Goal: Information Seeking & Learning: Learn about a topic

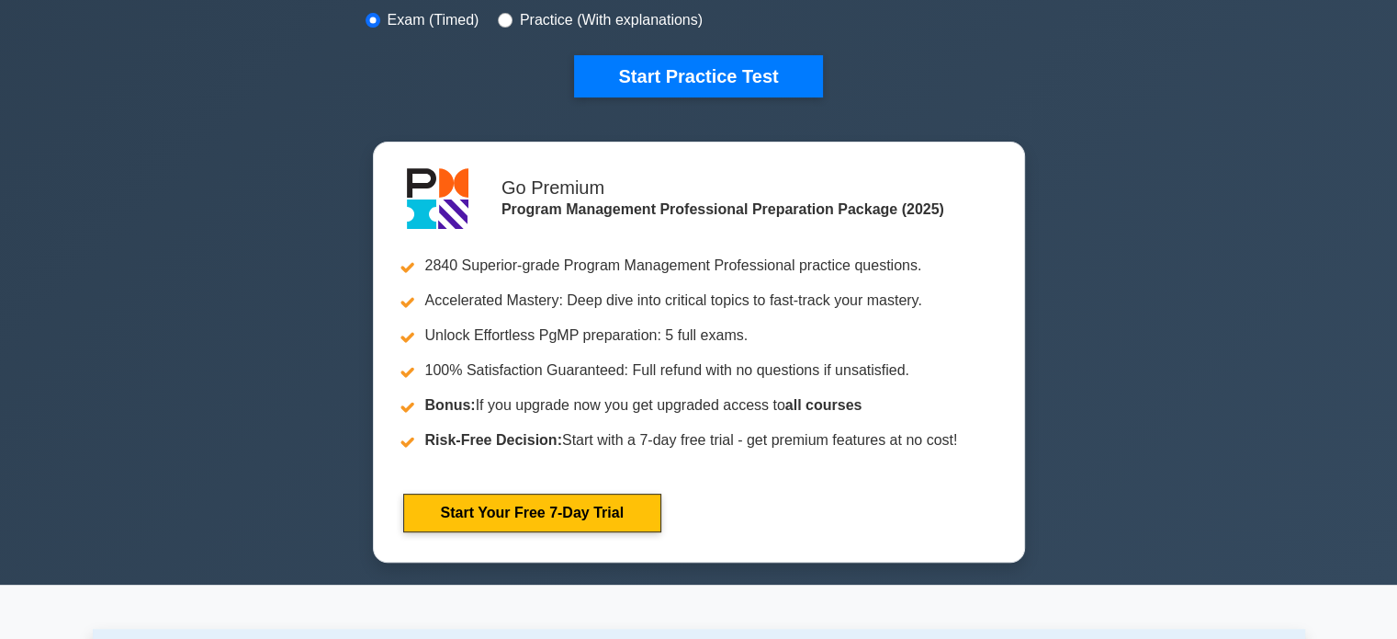
scroll to position [283, 0]
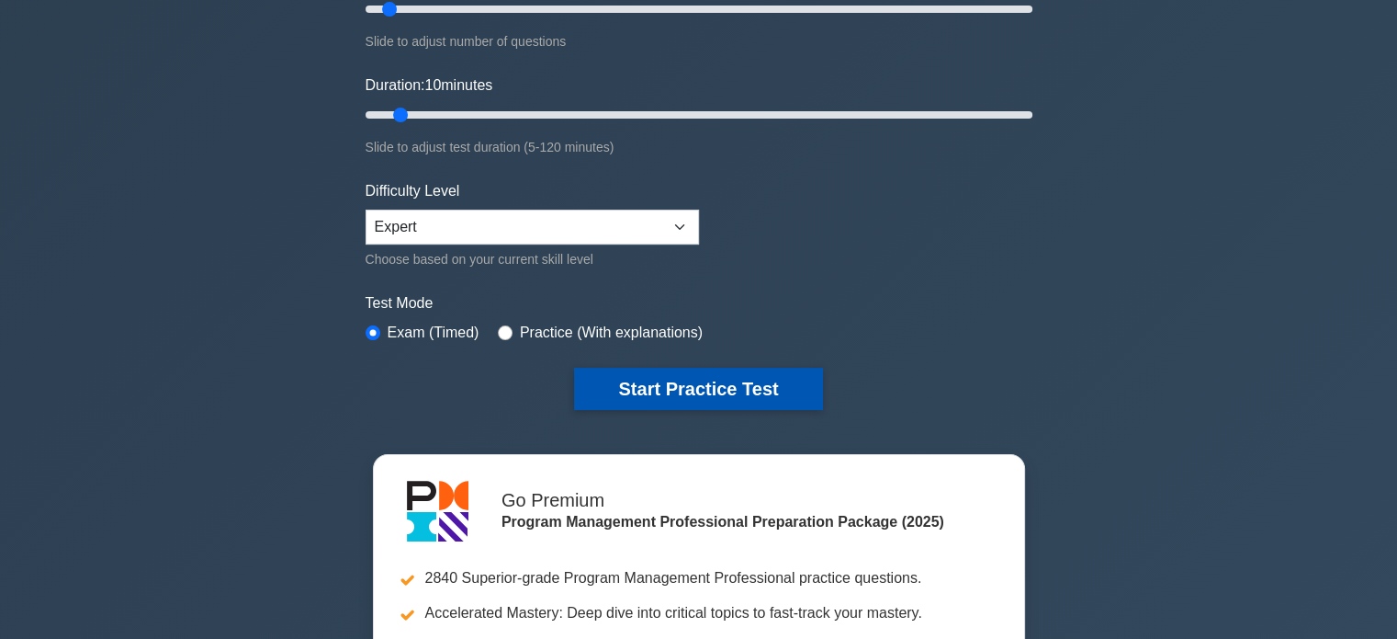
click at [753, 375] on button "Start Practice Test" at bounding box center [698, 389] width 248 height 42
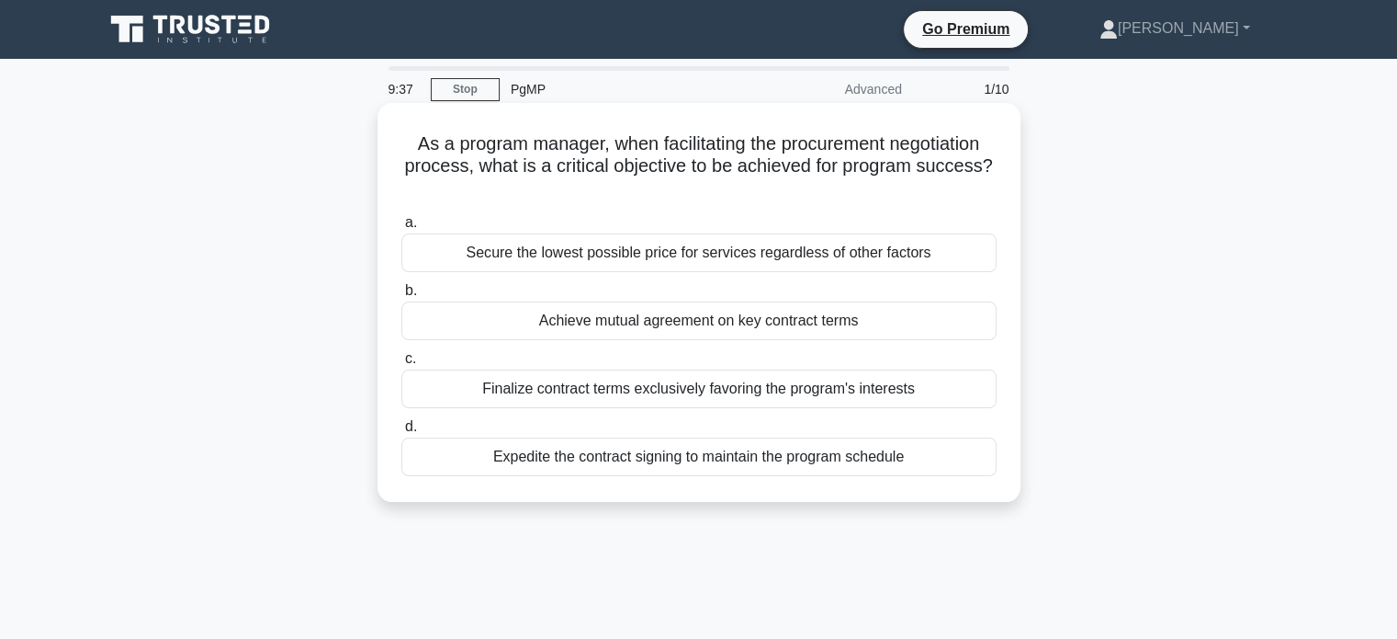
click at [894, 385] on div "Finalize contract terms exclusively favoring the program's interests" at bounding box center [698, 388] width 595 height 39
click at [401, 365] on input "c. Finalize contract terms exclusively favoring the program's interests" at bounding box center [401, 359] width 0 height 12
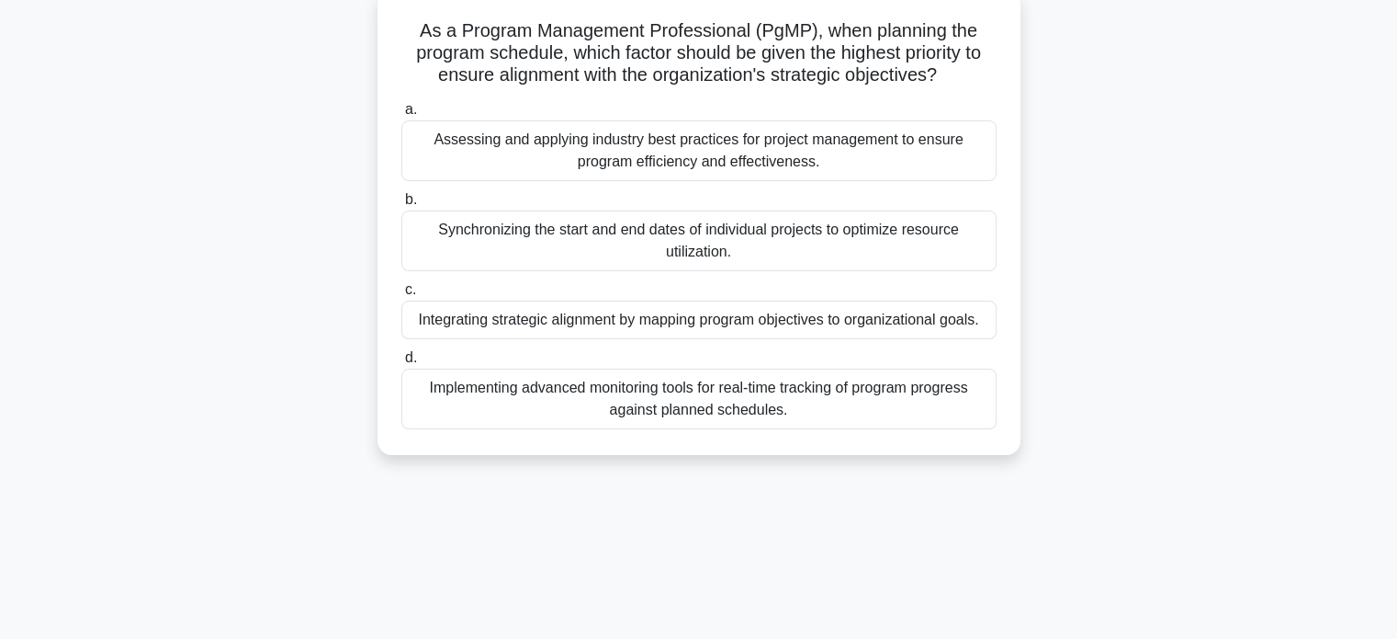
scroll to position [119, 0]
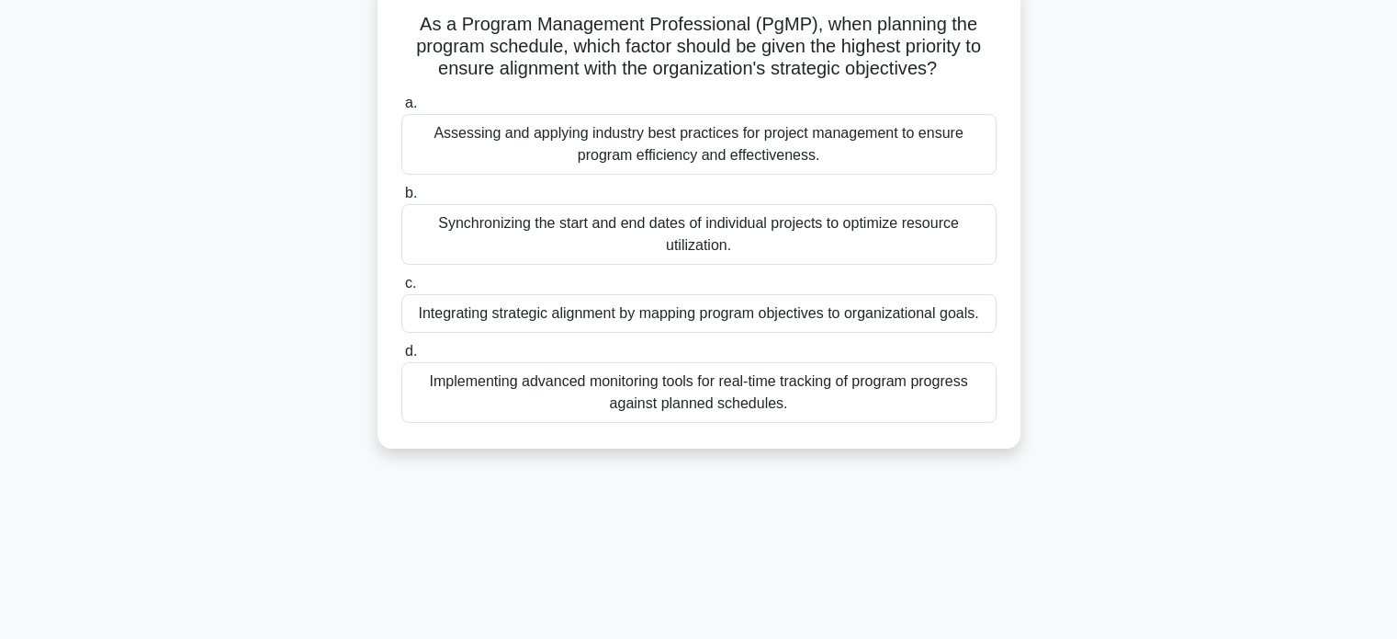
click at [929, 321] on div "Integrating strategic alignment by mapping program objectives to organizational…" at bounding box center [698, 313] width 595 height 39
click at [401, 289] on input "c. Integrating strategic alignment by mapping program objectives to organizatio…" at bounding box center [401, 283] width 0 height 12
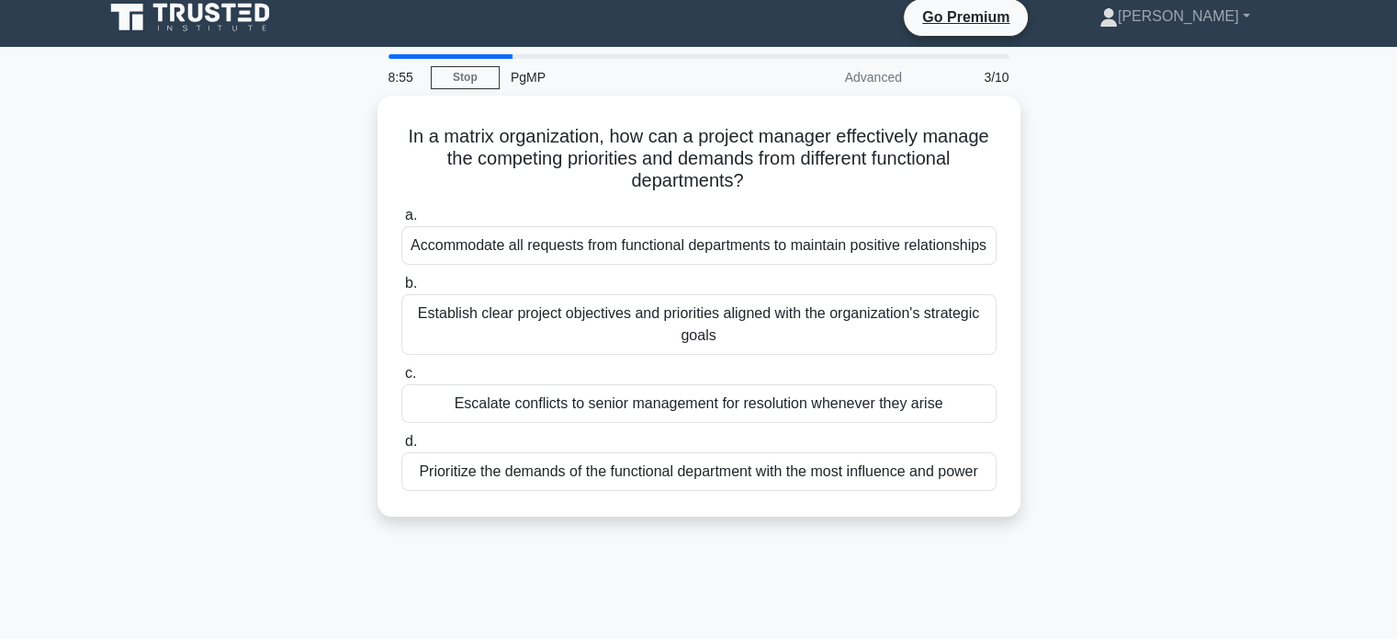
scroll to position [0, 0]
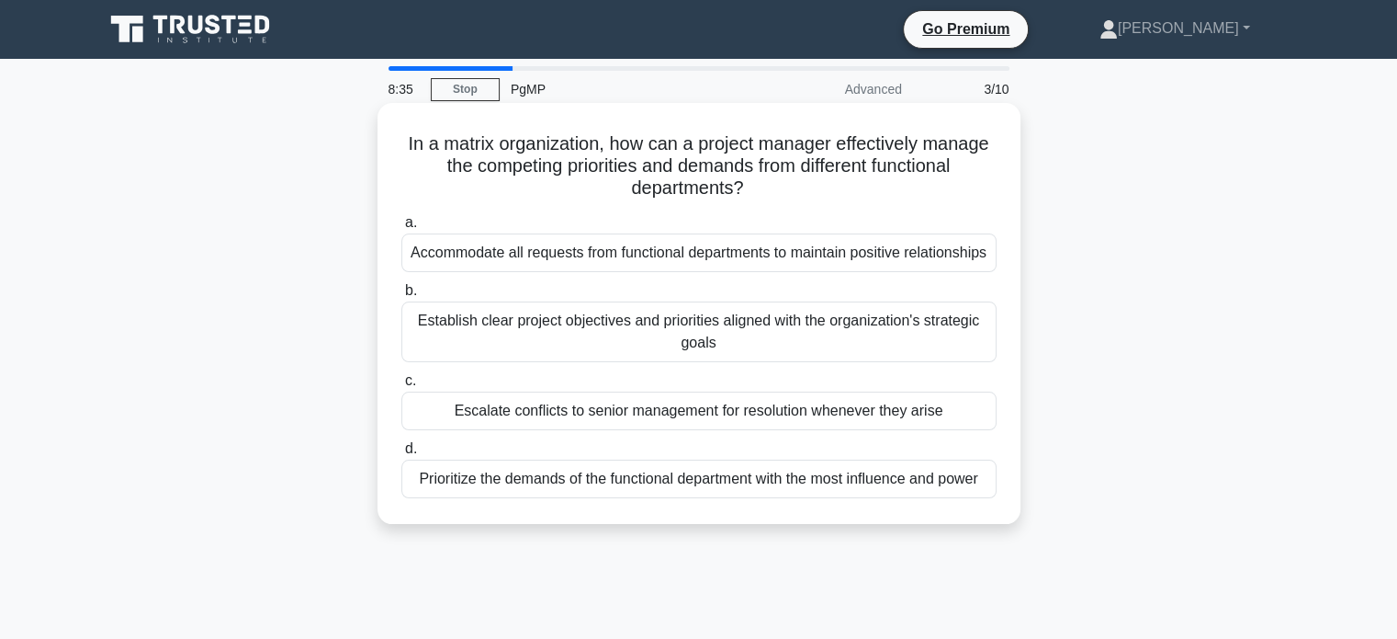
click at [907, 345] on div "Establish clear project objectives and priorities aligned with the organization…" at bounding box center [698, 331] width 595 height 61
click at [401, 297] on input "b. Establish clear project objectives and priorities aligned with the organizat…" at bounding box center [401, 291] width 0 height 12
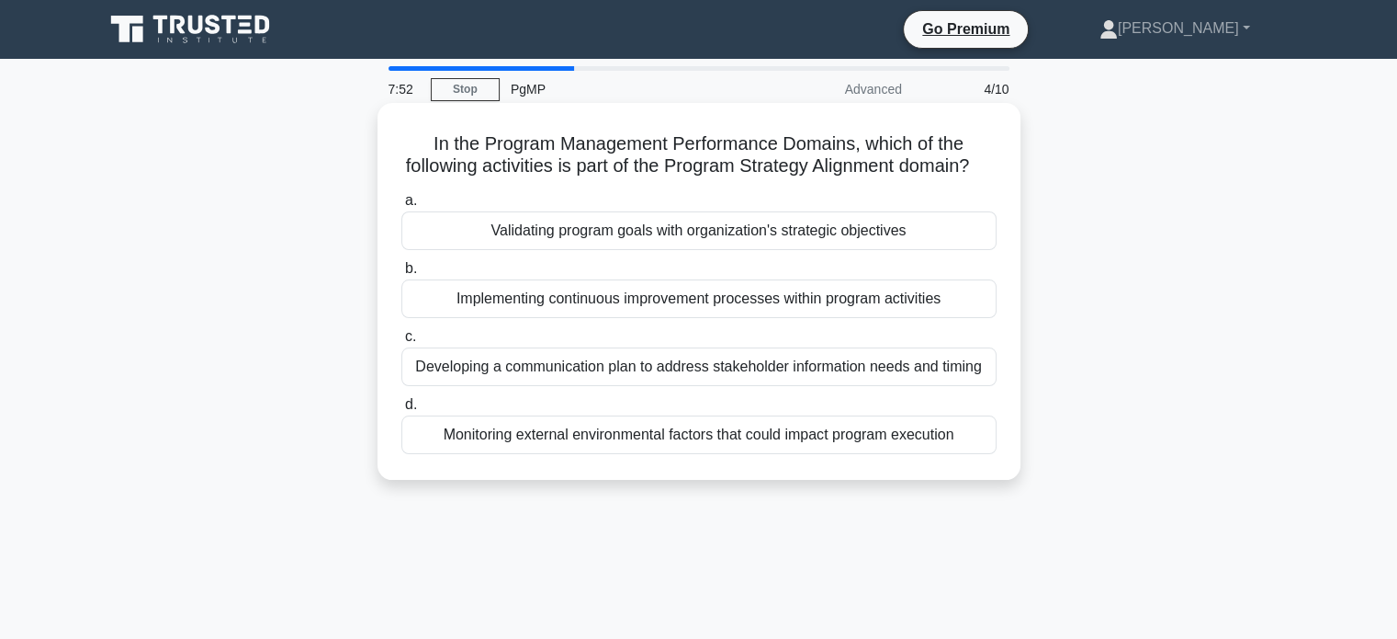
click at [929, 250] on div "Validating program goals with organization's strategic objectives" at bounding box center [698, 230] width 595 height 39
click at [401, 207] on input "a. Validating program goals with organization's strategic objectives" at bounding box center [401, 201] width 0 height 12
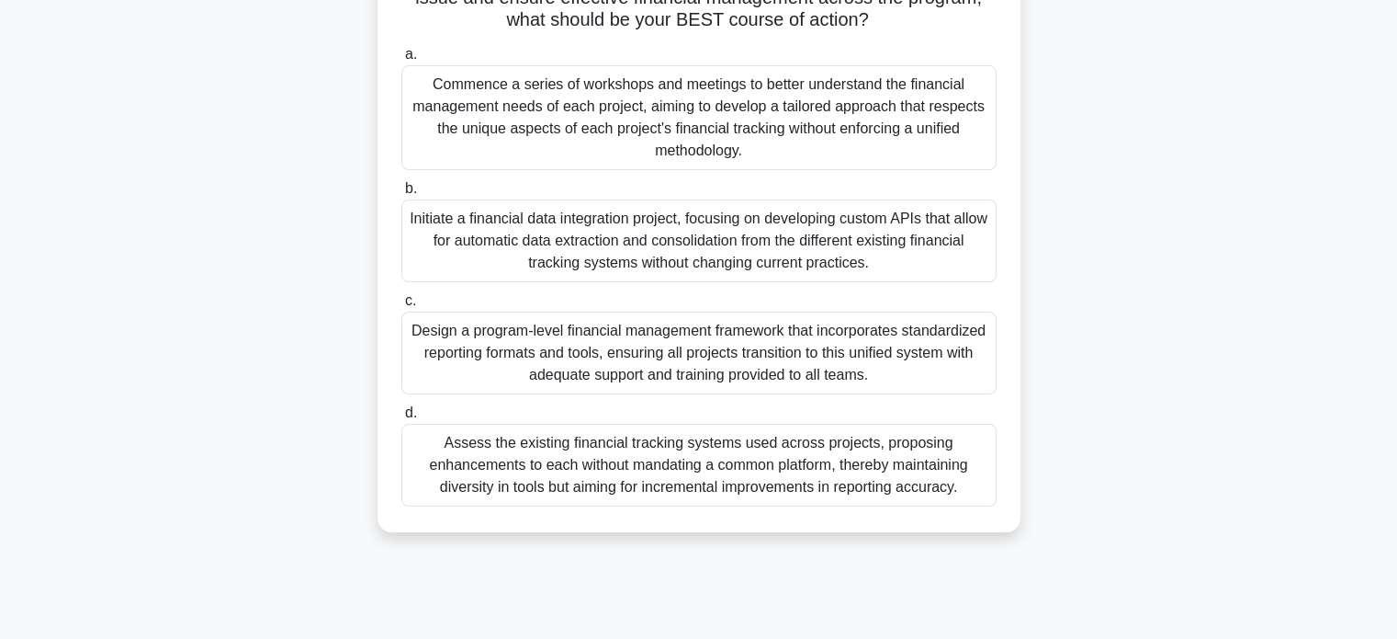
scroll to position [285, 0]
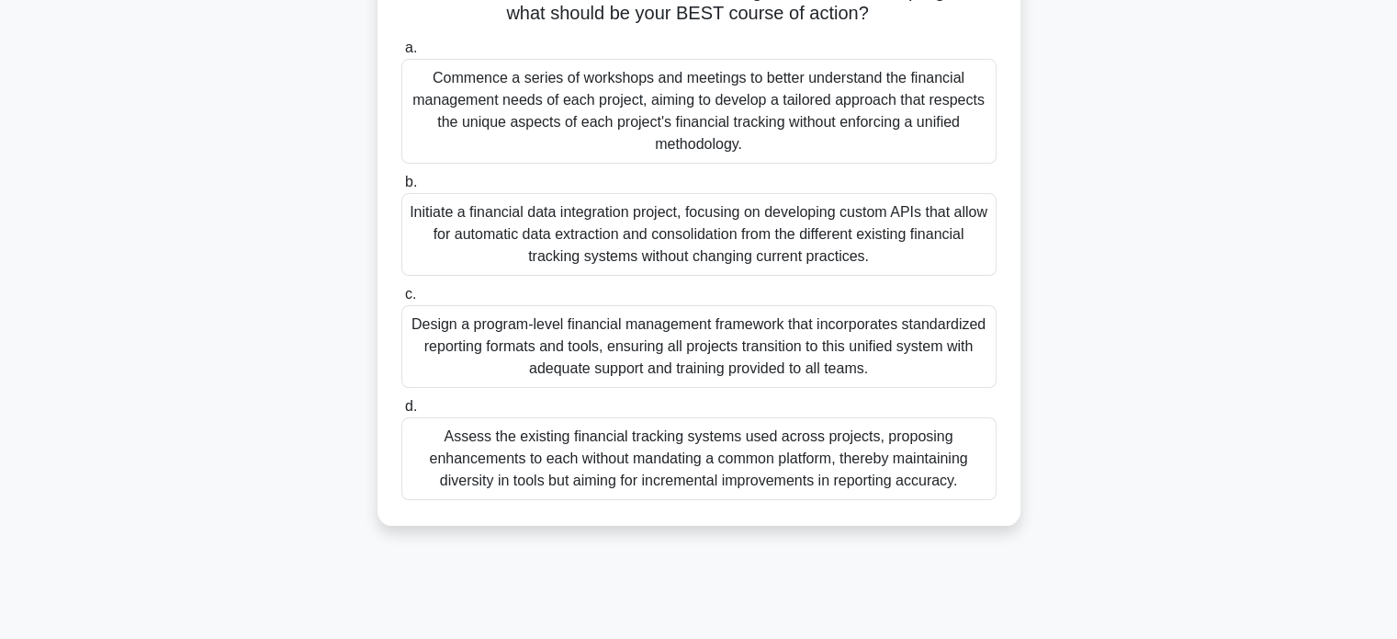
click at [863, 345] on div "Design a program-level financial management framework that incorporates standar…" at bounding box center [698, 346] width 595 height 83
click at [401, 300] on input "c. Design a program-level financial management framework that incorporates stan…" at bounding box center [401, 294] width 0 height 12
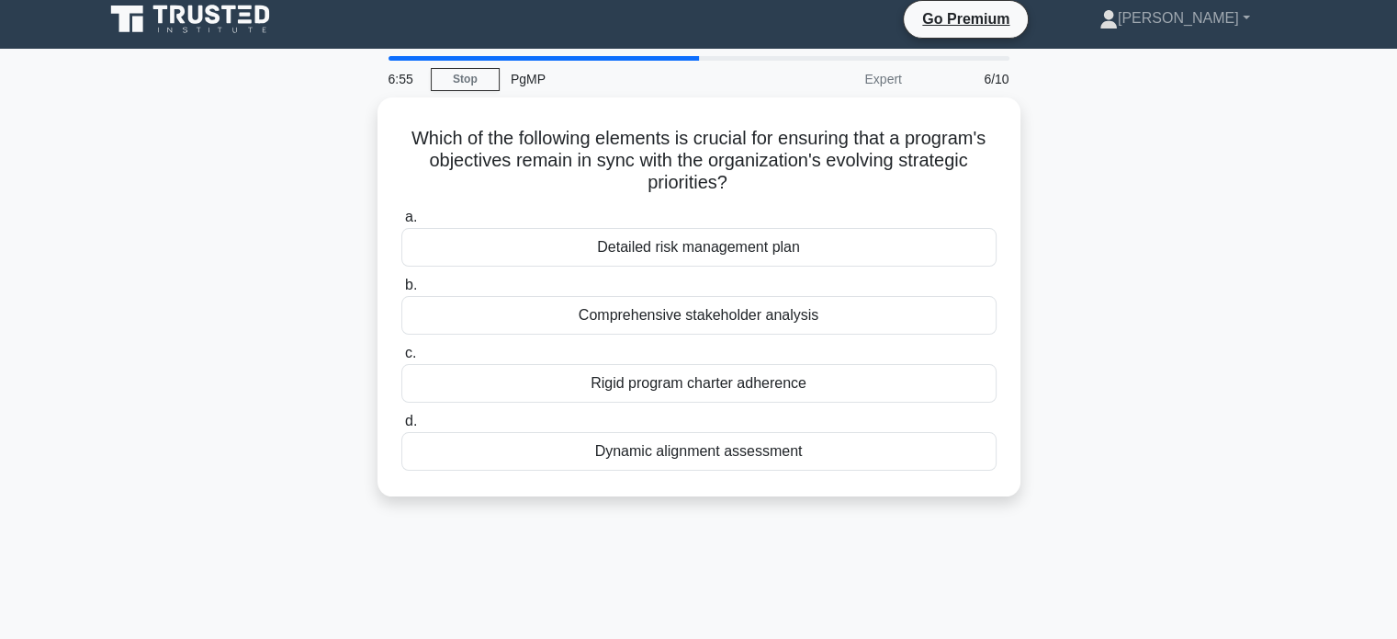
scroll to position [0, 0]
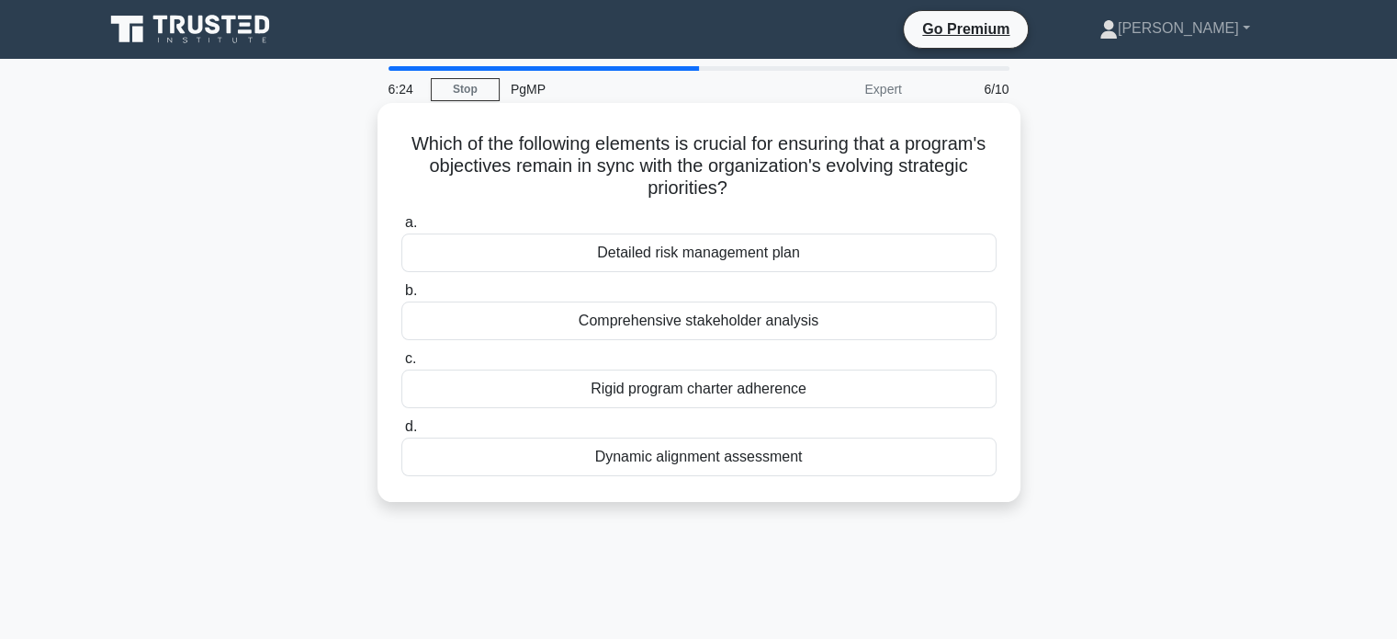
click at [852, 456] on div "Dynamic alignment assessment" at bounding box center [698, 456] width 595 height 39
click at [401, 433] on input "d. Dynamic alignment assessment" at bounding box center [401, 427] width 0 height 12
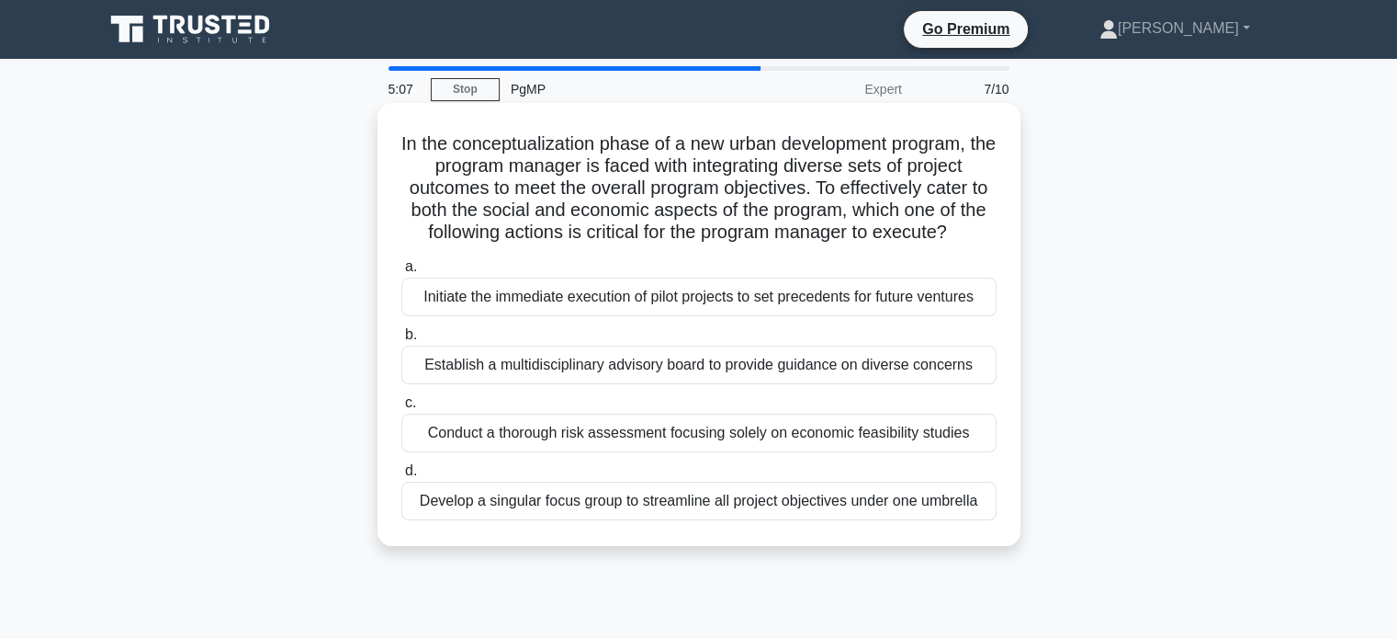
click at [944, 364] on div "Establish a multidisciplinary advisory board to provide guidance on diverse con…" at bounding box center [698, 364] width 595 height 39
click at [401, 341] on input "b. Establish a multidisciplinary advisory board to provide guidance on diverse …" at bounding box center [401, 335] width 0 height 12
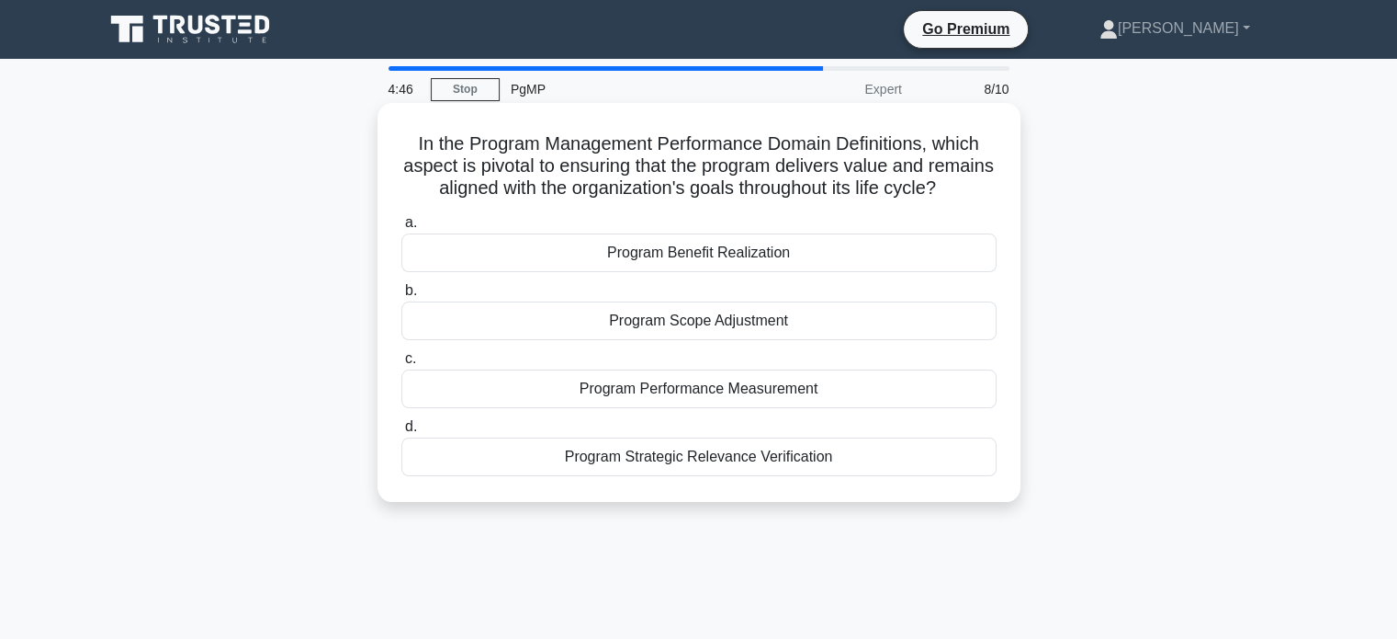
click at [838, 272] on div "Program Benefit Realization" at bounding box center [698, 252] width 595 height 39
click at [401, 229] on input "a. Program Benefit Realization" at bounding box center [401, 223] width 0 height 12
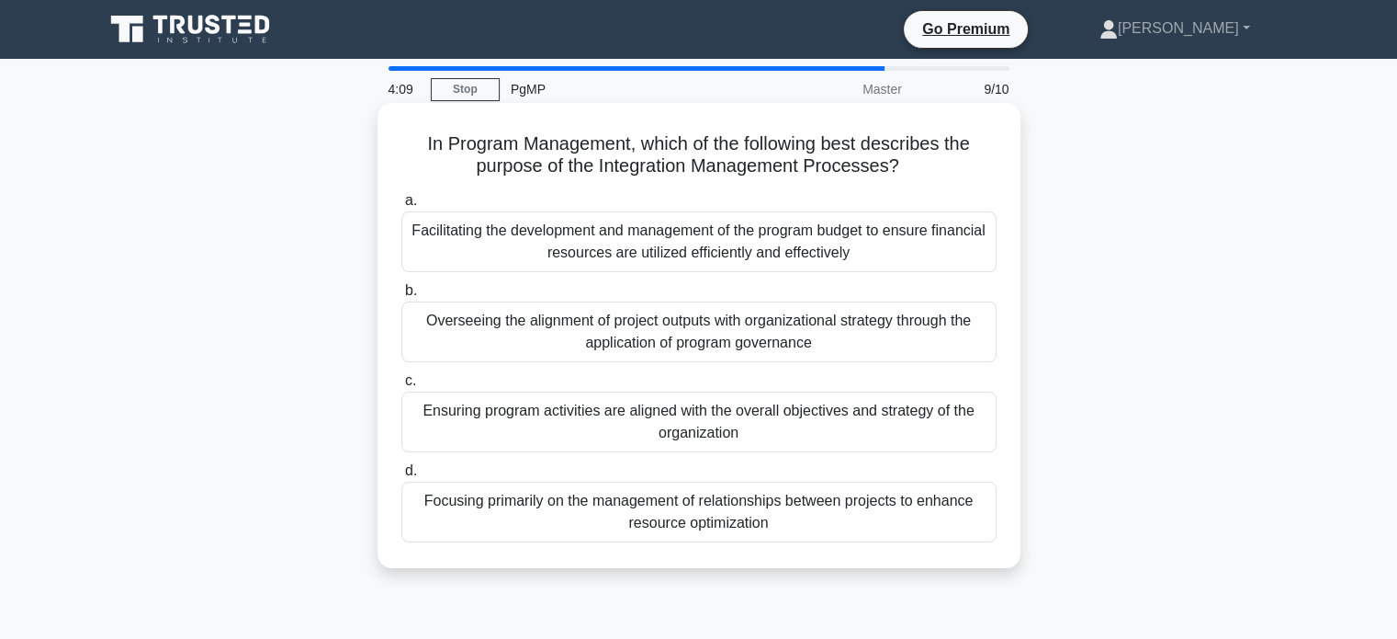
click at [857, 425] on div "Ensuring program activities are aligned with the overall objectives and strateg…" at bounding box center [698, 421] width 595 height 61
click at [401, 387] on input "c. Ensuring program activities are aligned with the overall objectives and stra…" at bounding box center [401, 381] width 0 height 12
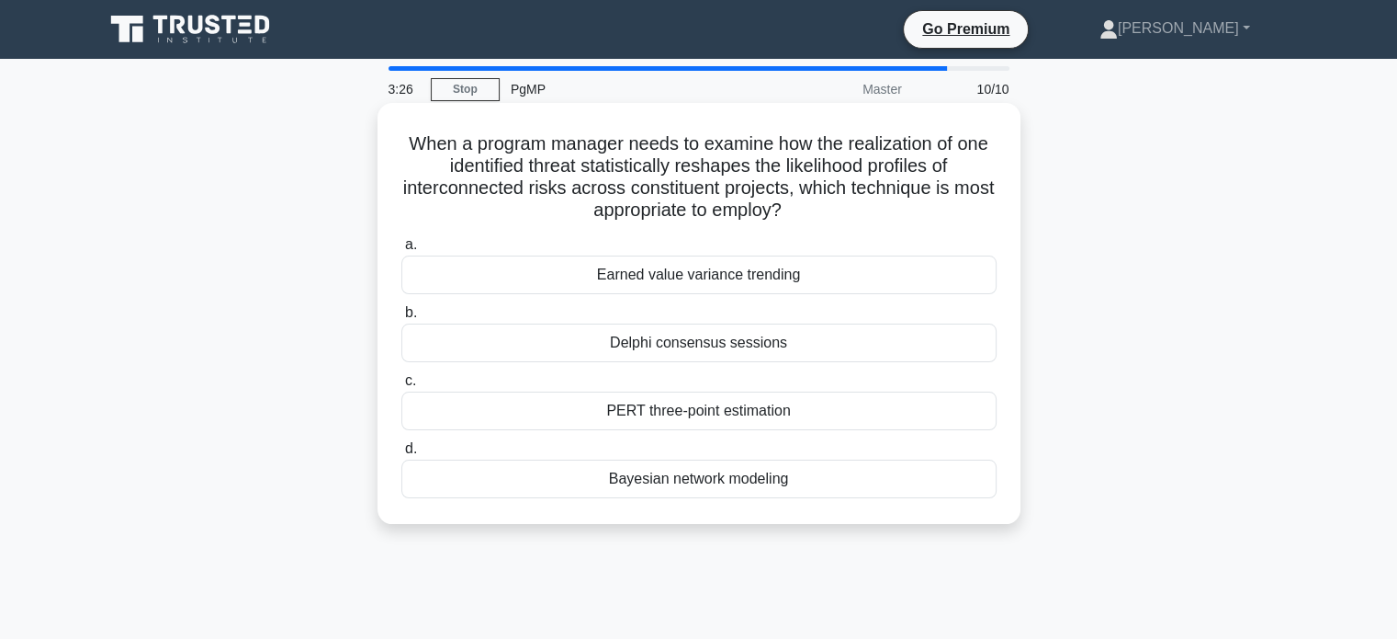
click at [805, 345] on div "Delphi consensus sessions" at bounding box center [698, 342] width 595 height 39
click at [401, 319] on input "b. Delphi consensus sessions" at bounding box center [401, 313] width 0 height 12
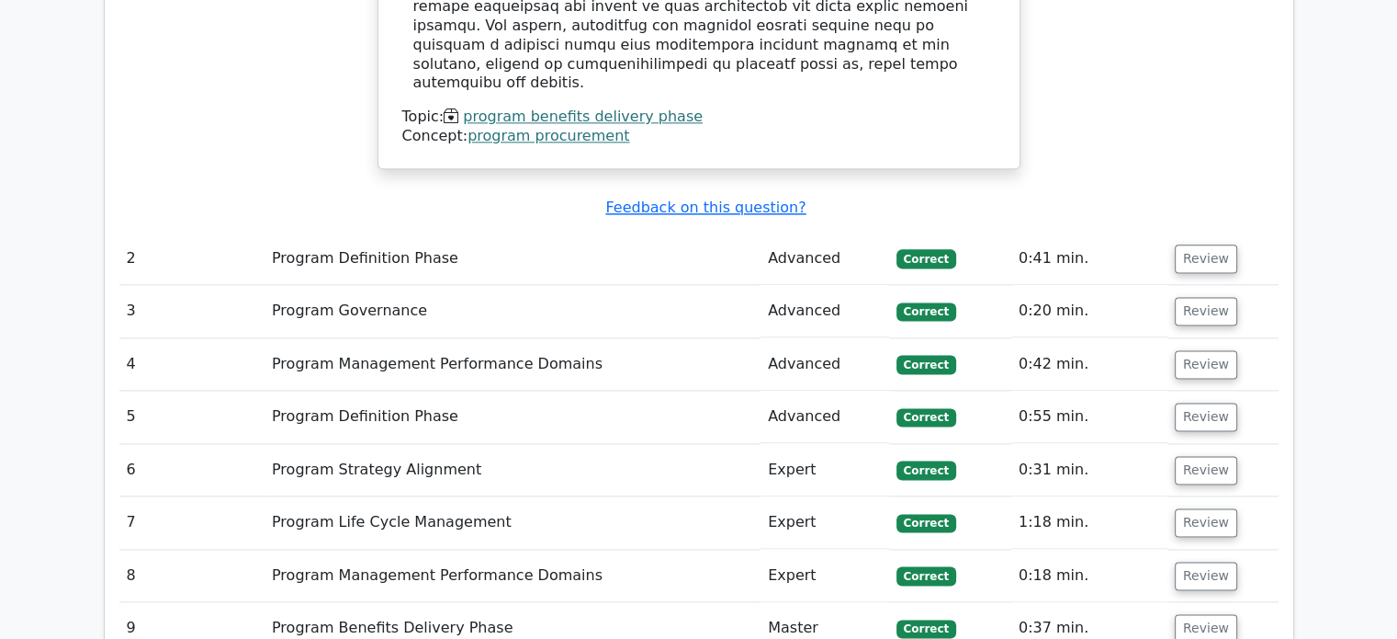
scroll to position [2368, 0]
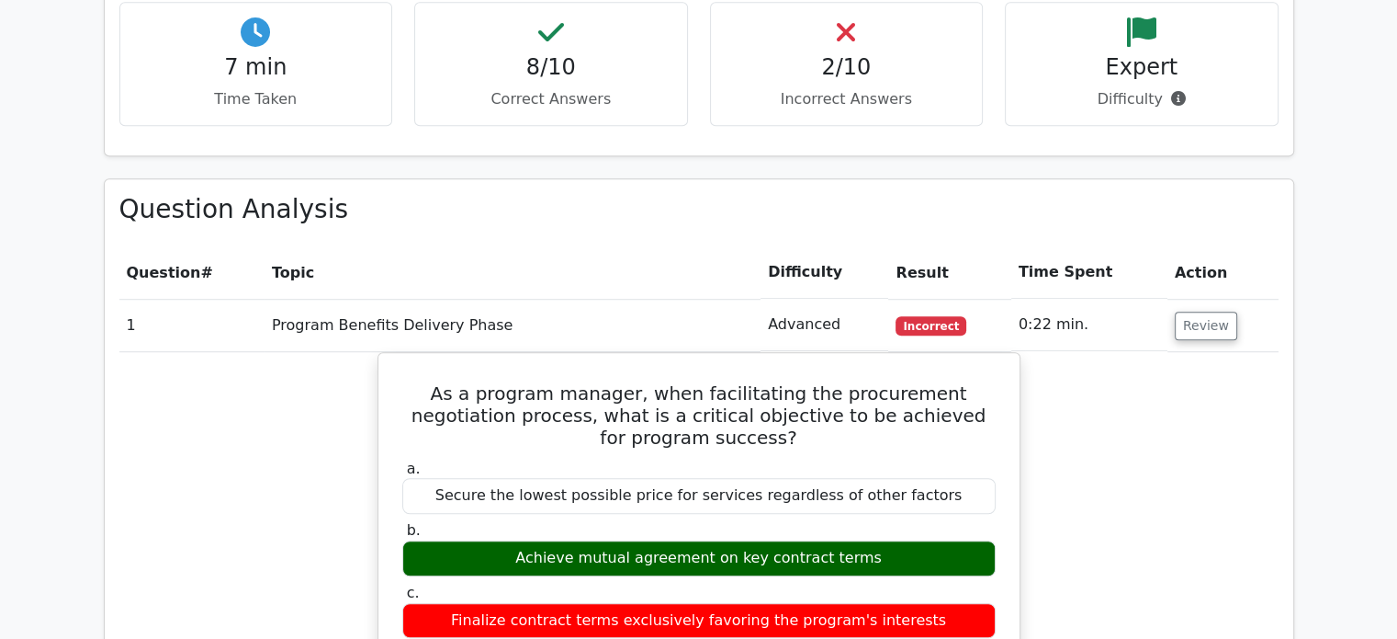
scroll to position [1259, 0]
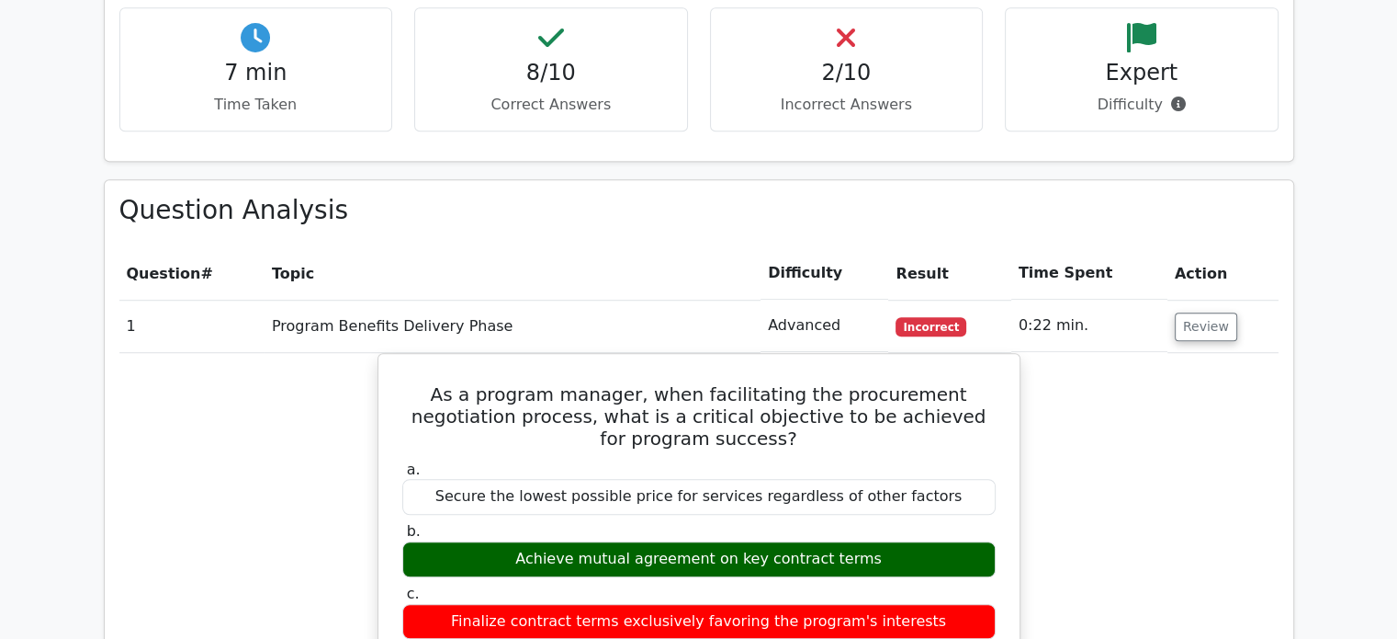
click at [1154, 300] on td "0:22 min." at bounding box center [1090, 326] width 156 height 52
click at [1187, 312] on button "Review" at bounding box center [1206, 326] width 62 height 28
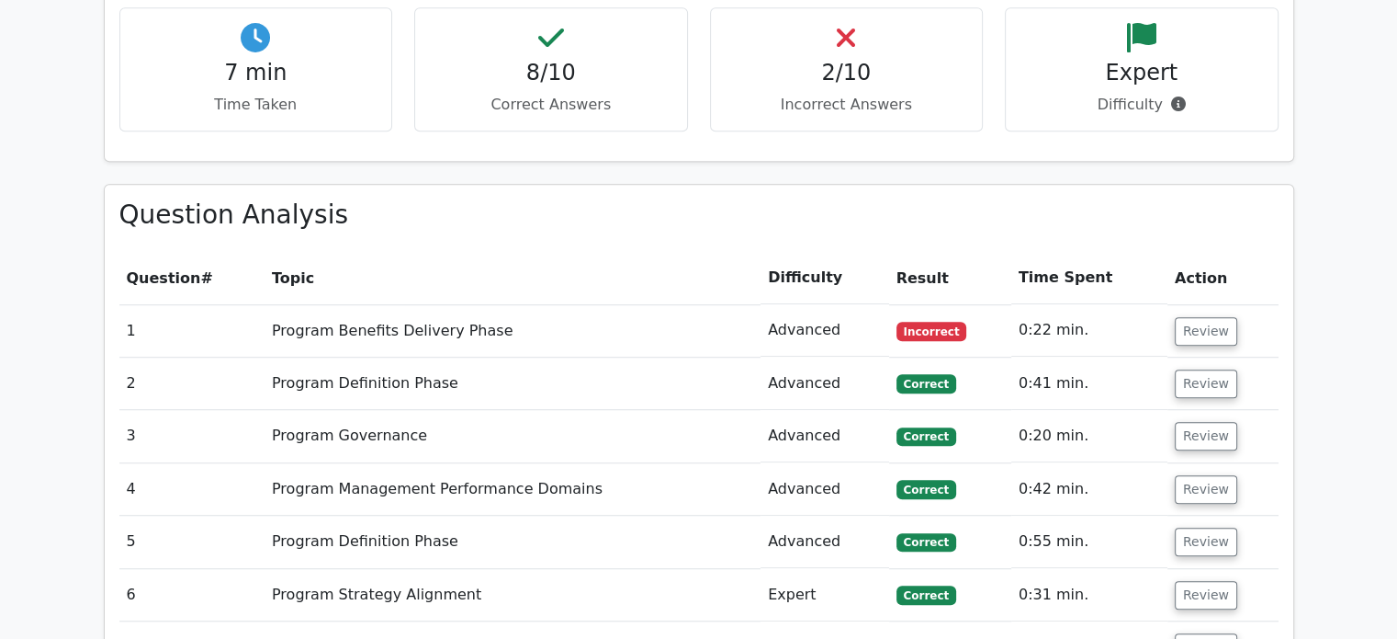
drag, startPoint x: 1394, startPoint y: 261, endPoint x: 1410, endPoint y: 322, distance: 63.7
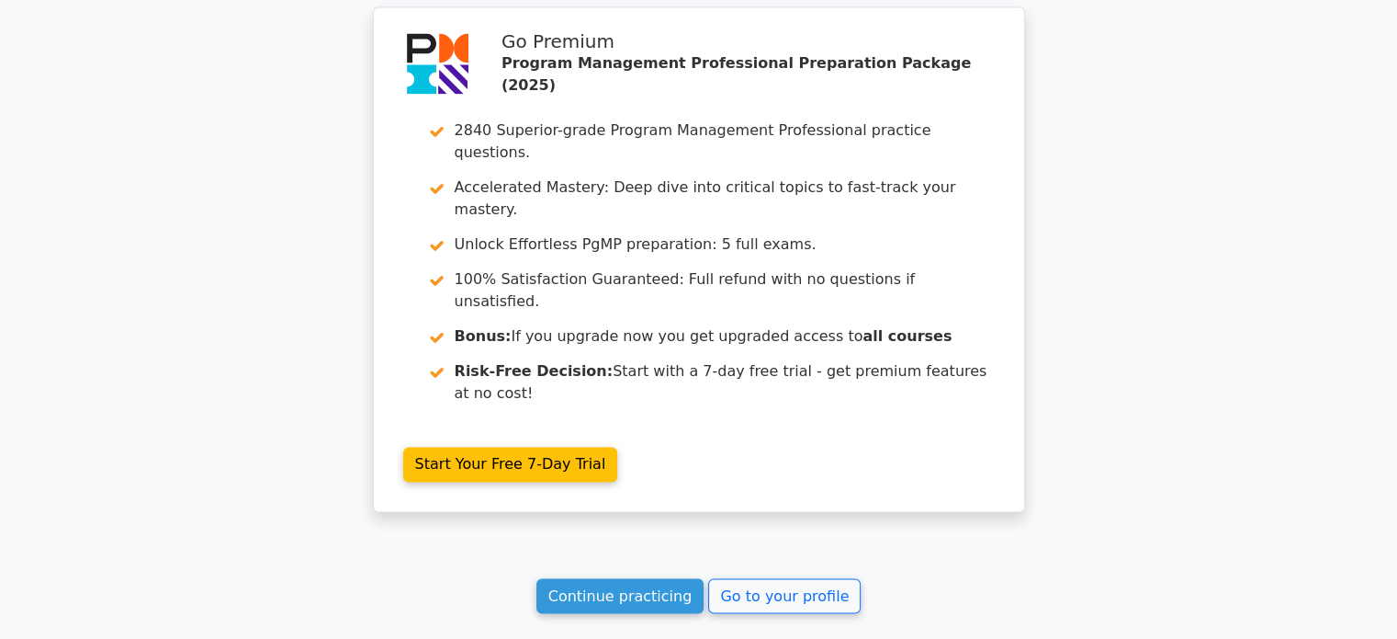
scroll to position [3037, 0]
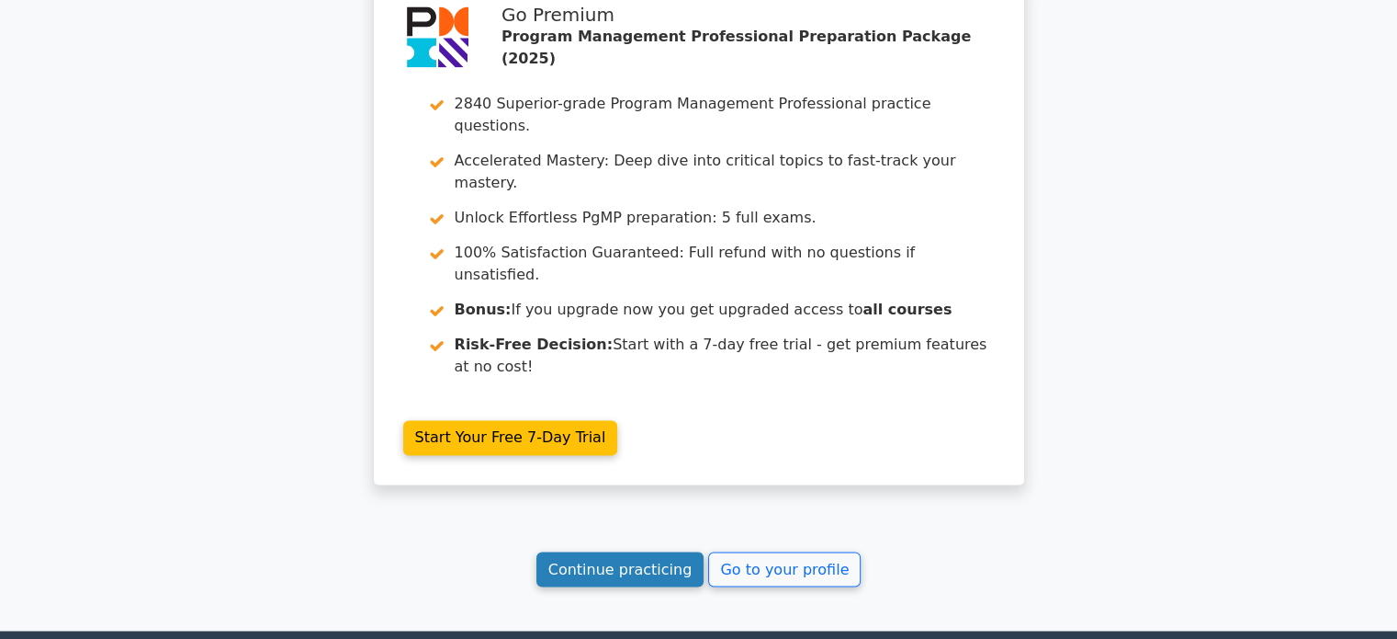
click at [659, 551] on link "Continue practicing" at bounding box center [621, 568] width 168 height 35
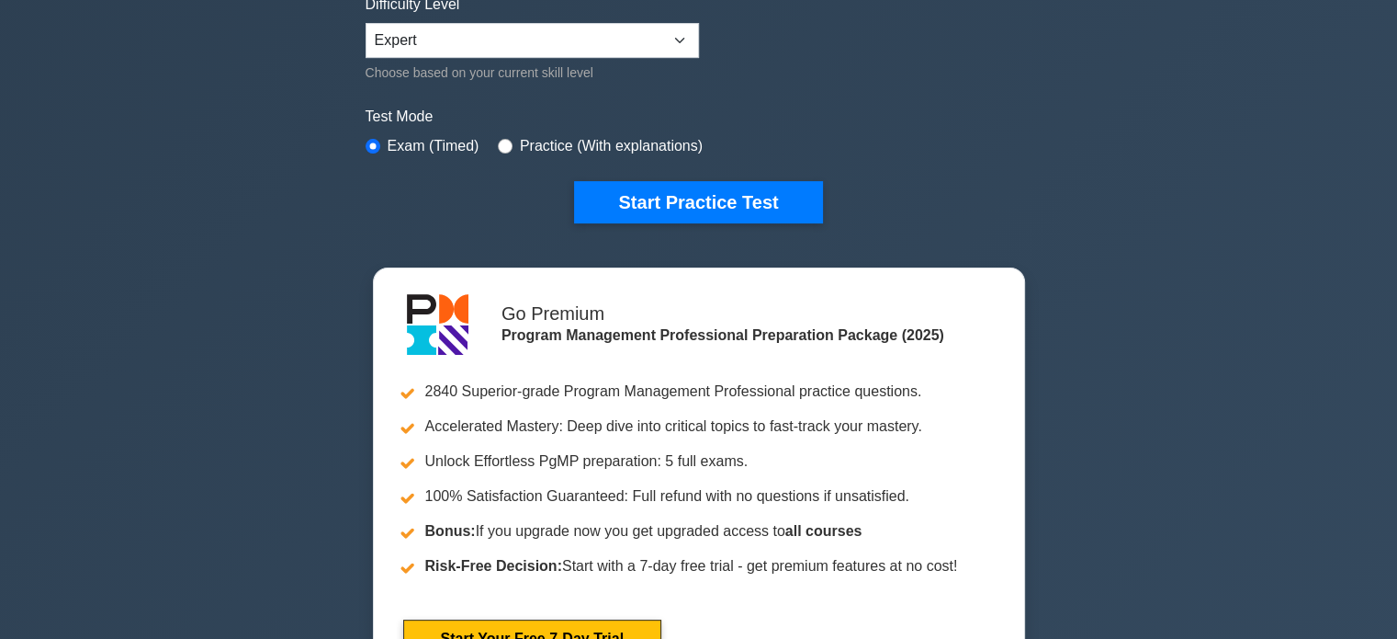
scroll to position [571, 0]
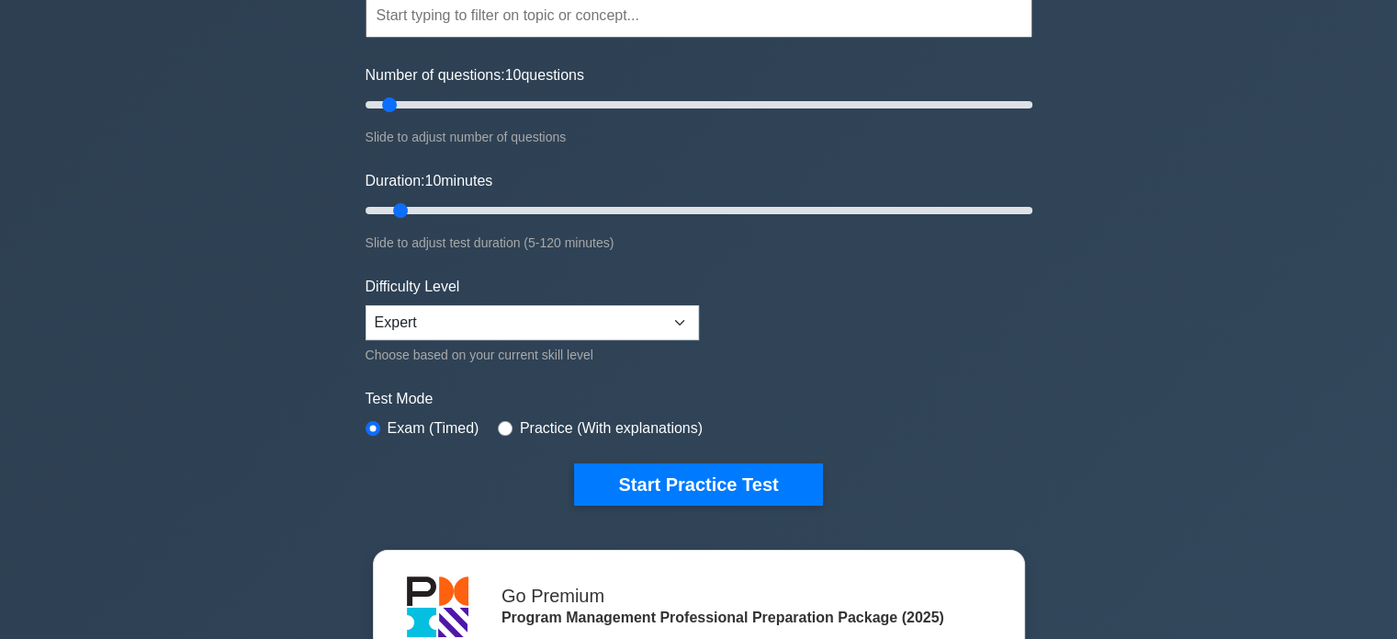
scroll to position [145, 0]
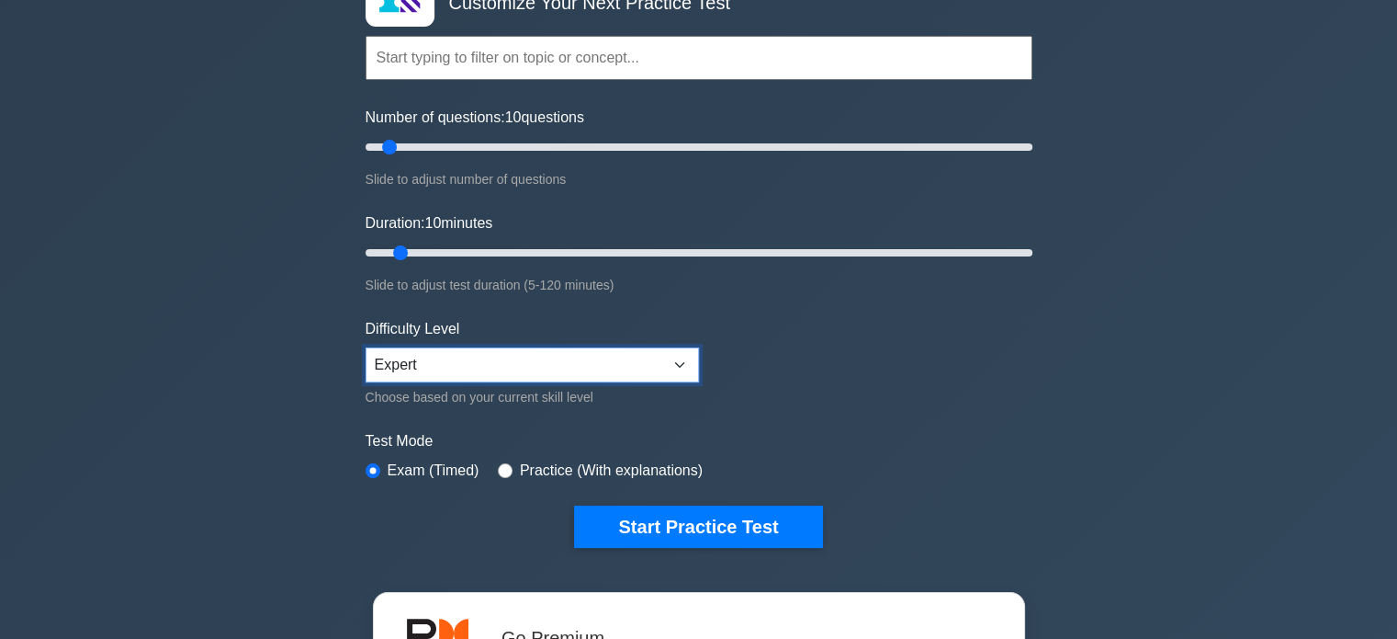
click at [667, 365] on select "Beginner Intermediate Expert" at bounding box center [533, 364] width 334 height 35
select select "beginner"
click at [366, 347] on select "Beginner Intermediate Expert" at bounding box center [533, 364] width 334 height 35
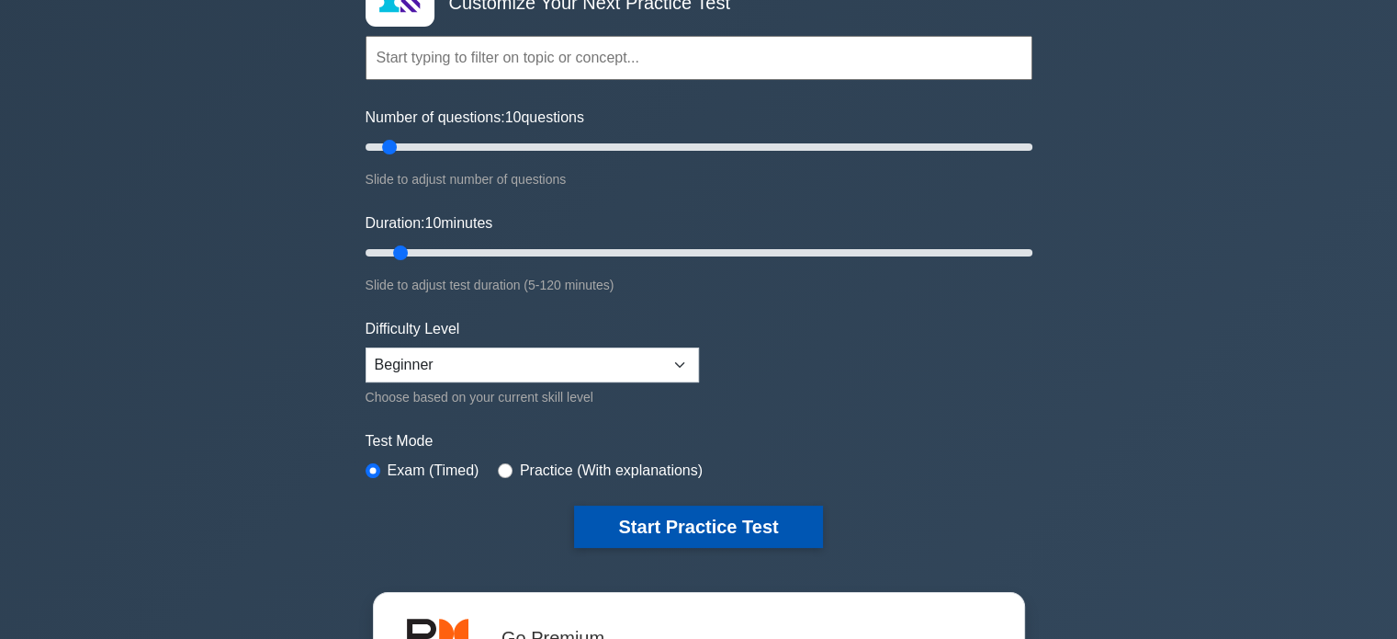
click at [676, 526] on button "Start Practice Test" at bounding box center [698, 526] width 248 height 42
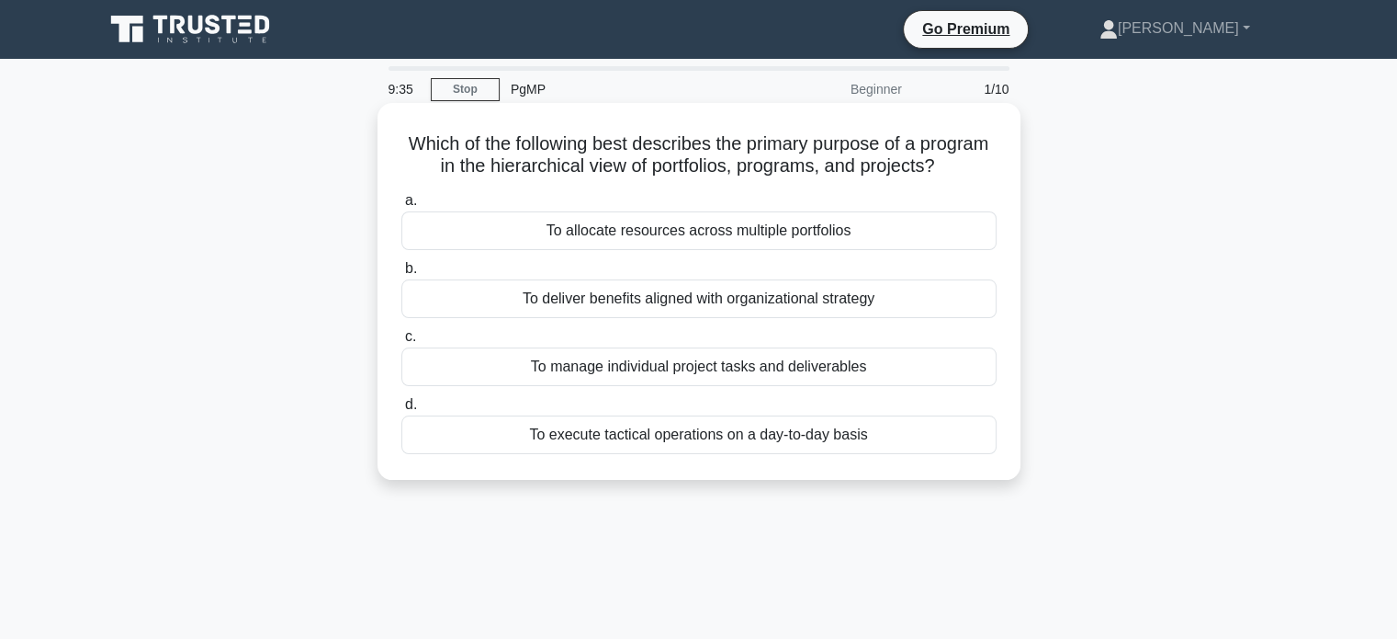
click at [897, 318] on div "To deliver benefits aligned with organizational strategy" at bounding box center [698, 298] width 595 height 39
click at [401, 275] on input "b. To deliver benefits aligned with organizational strategy" at bounding box center [401, 269] width 0 height 12
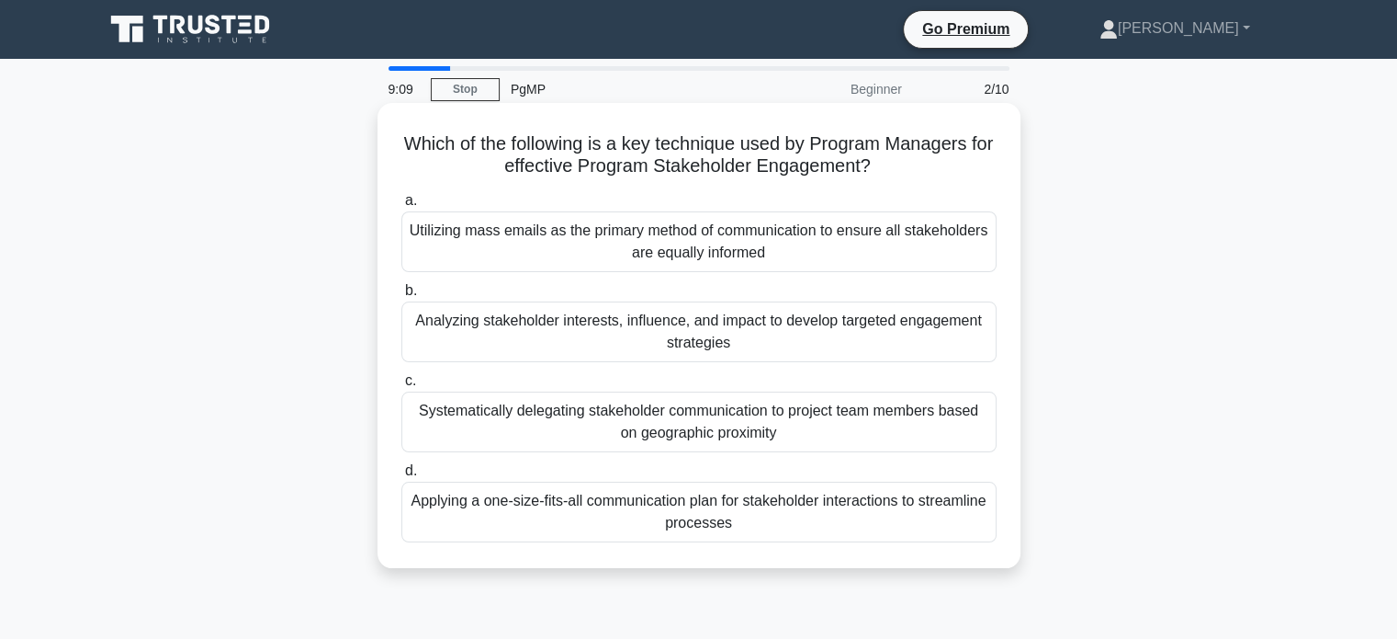
click at [853, 326] on div "Analyzing stakeholder interests, influence, and impact to develop targeted enga…" at bounding box center [698, 331] width 595 height 61
click at [401, 297] on input "b. Analyzing stakeholder interests, influence, and impact to develop targeted e…" at bounding box center [401, 291] width 0 height 12
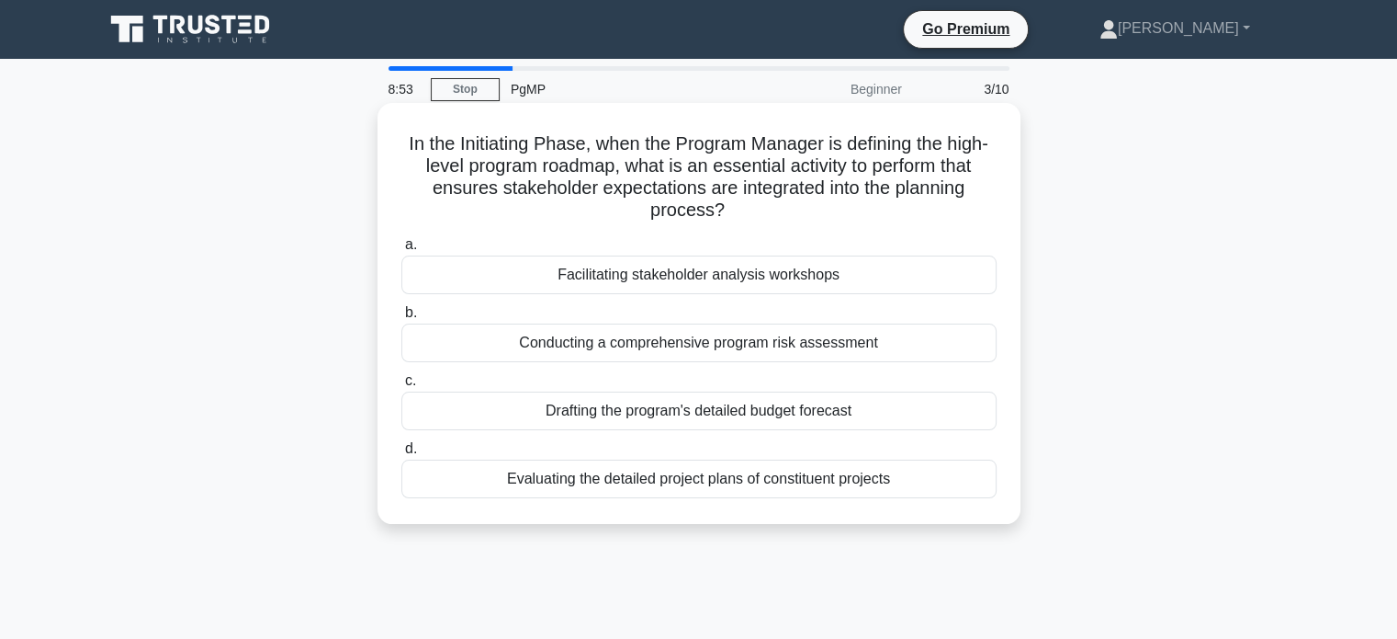
click at [910, 267] on div "Facilitating stakeholder analysis workshops" at bounding box center [698, 274] width 595 height 39
click at [401, 251] on input "a. Facilitating stakeholder analysis workshops" at bounding box center [401, 245] width 0 height 12
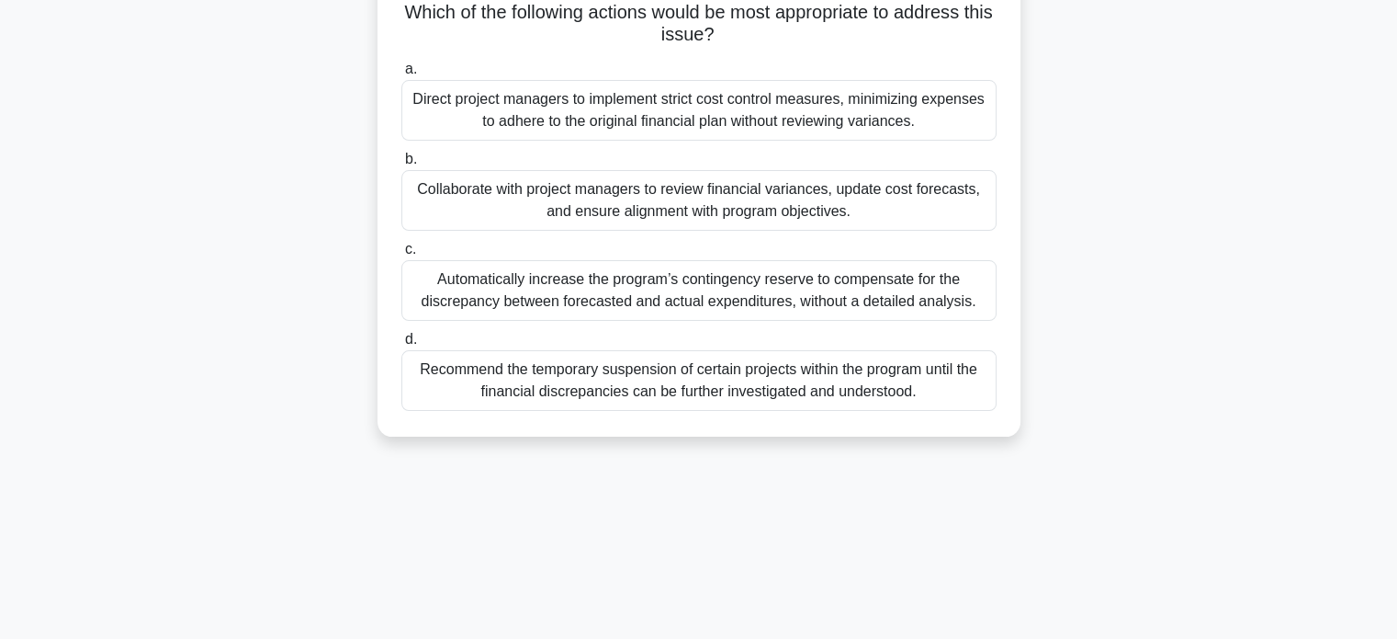
scroll to position [209, 0]
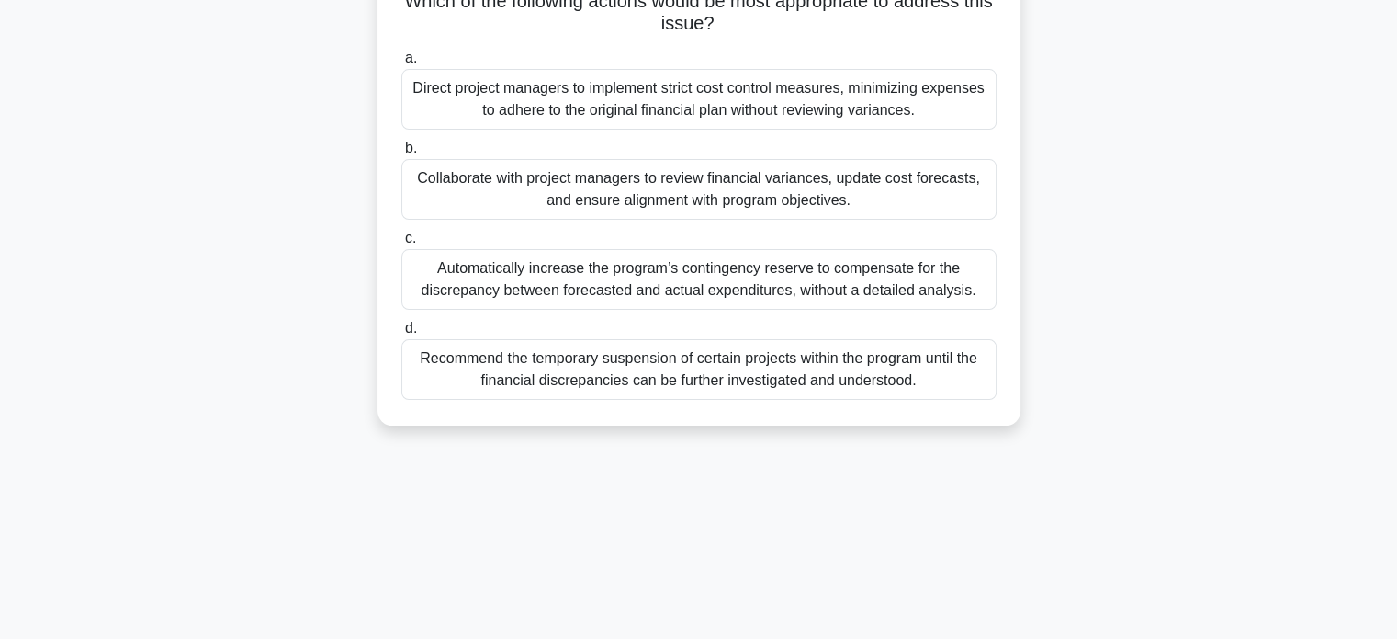
click at [924, 198] on div "Collaborate with project managers to review financial variances, update cost fo…" at bounding box center [698, 189] width 595 height 61
click at [401, 154] on input "b. Collaborate with project managers to review financial variances, update cost…" at bounding box center [401, 148] width 0 height 12
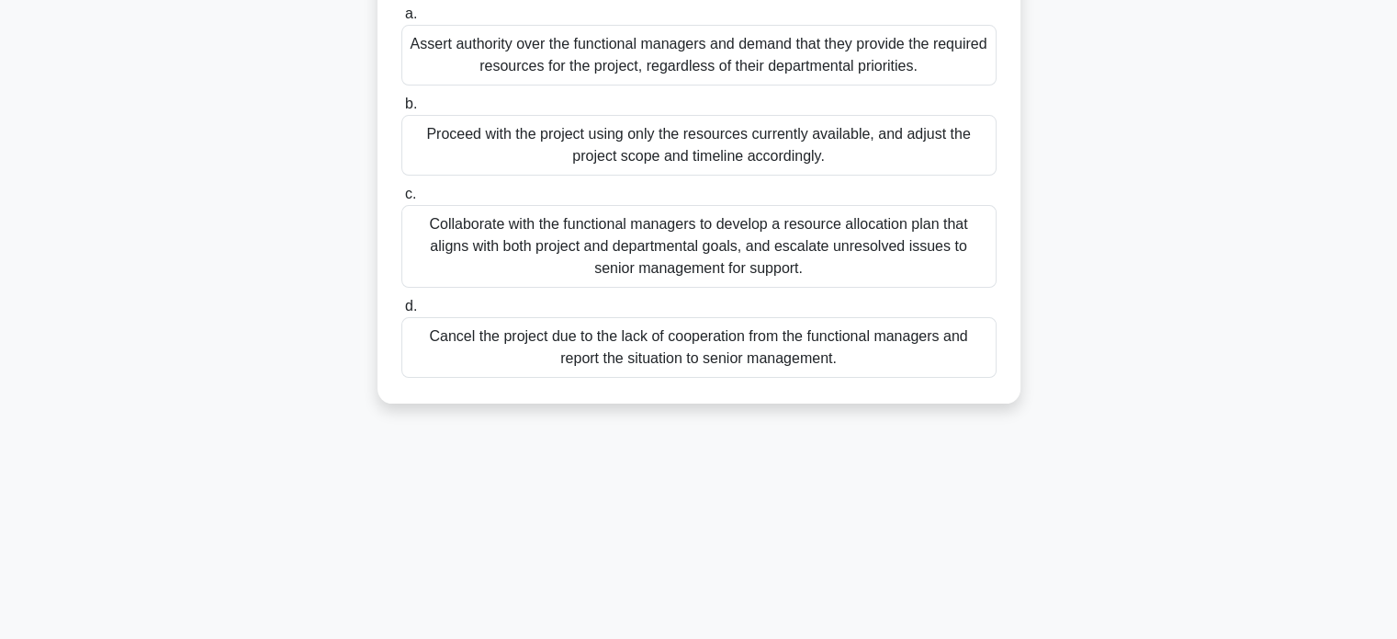
scroll to position [327, 0]
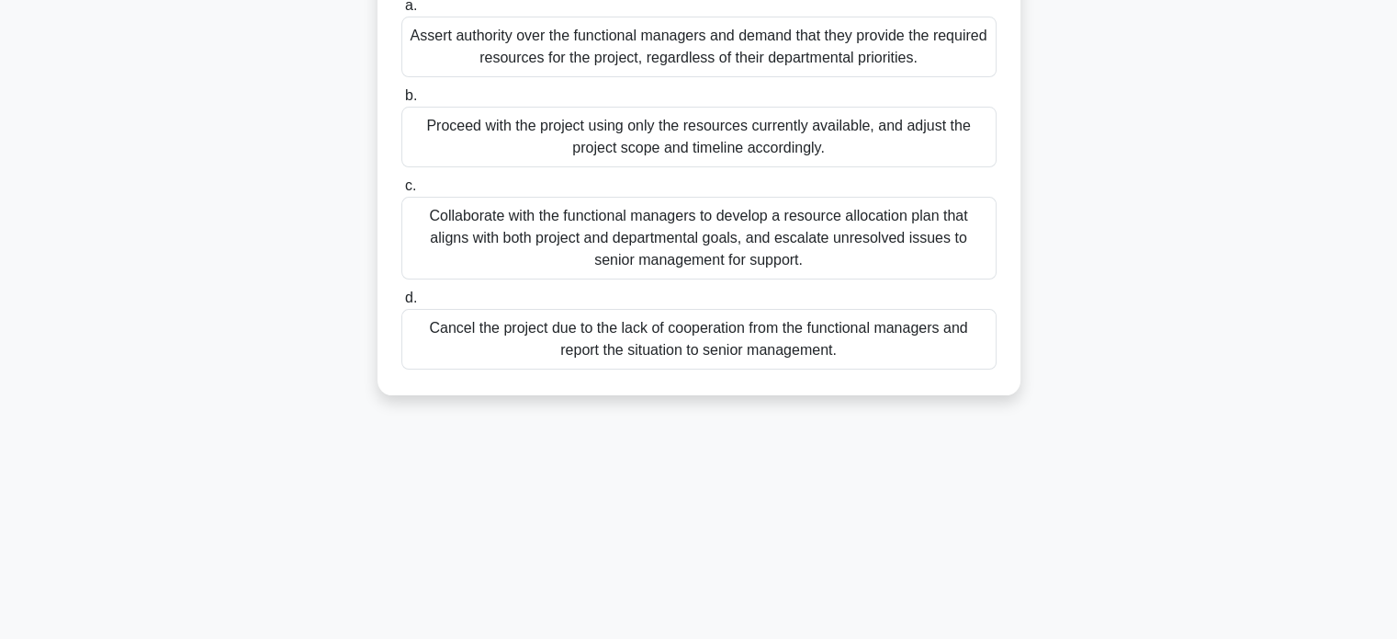
click at [862, 235] on div "Collaborate with the functional managers to develop a resource allocation plan …" at bounding box center [698, 238] width 595 height 83
click at [401, 192] on input "c. Collaborate with the functional managers to develop a resource allocation pl…" at bounding box center [401, 186] width 0 height 12
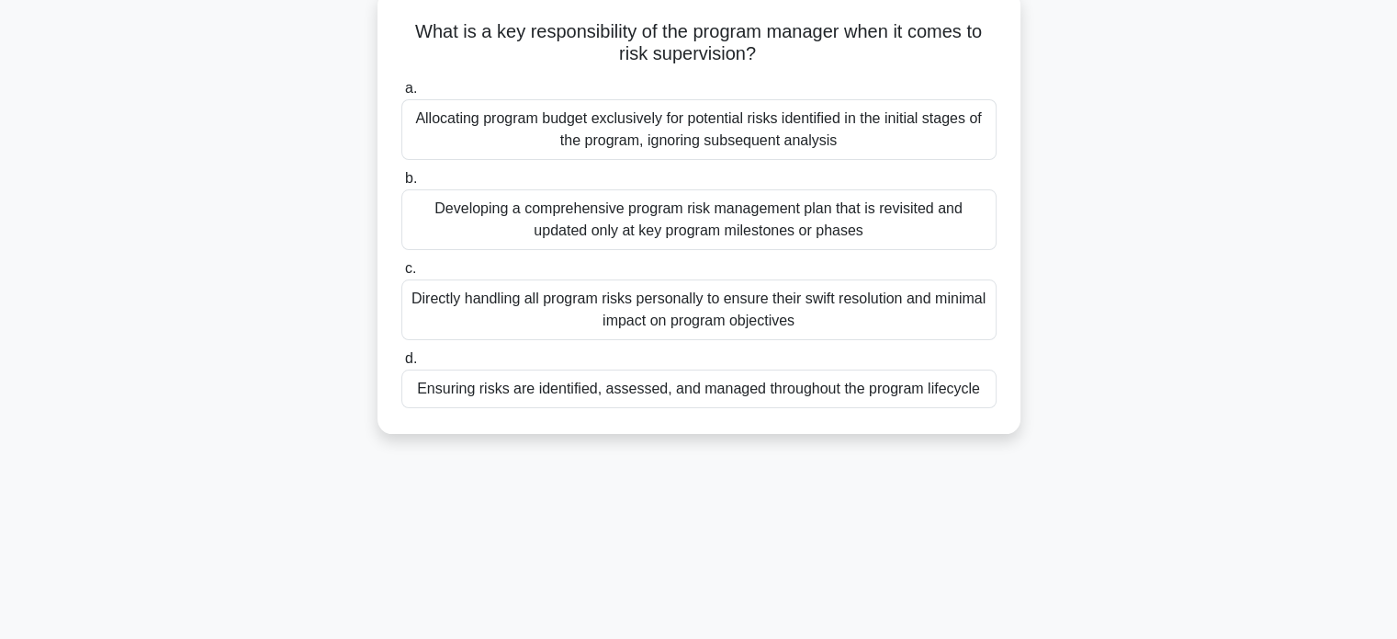
scroll to position [118, 0]
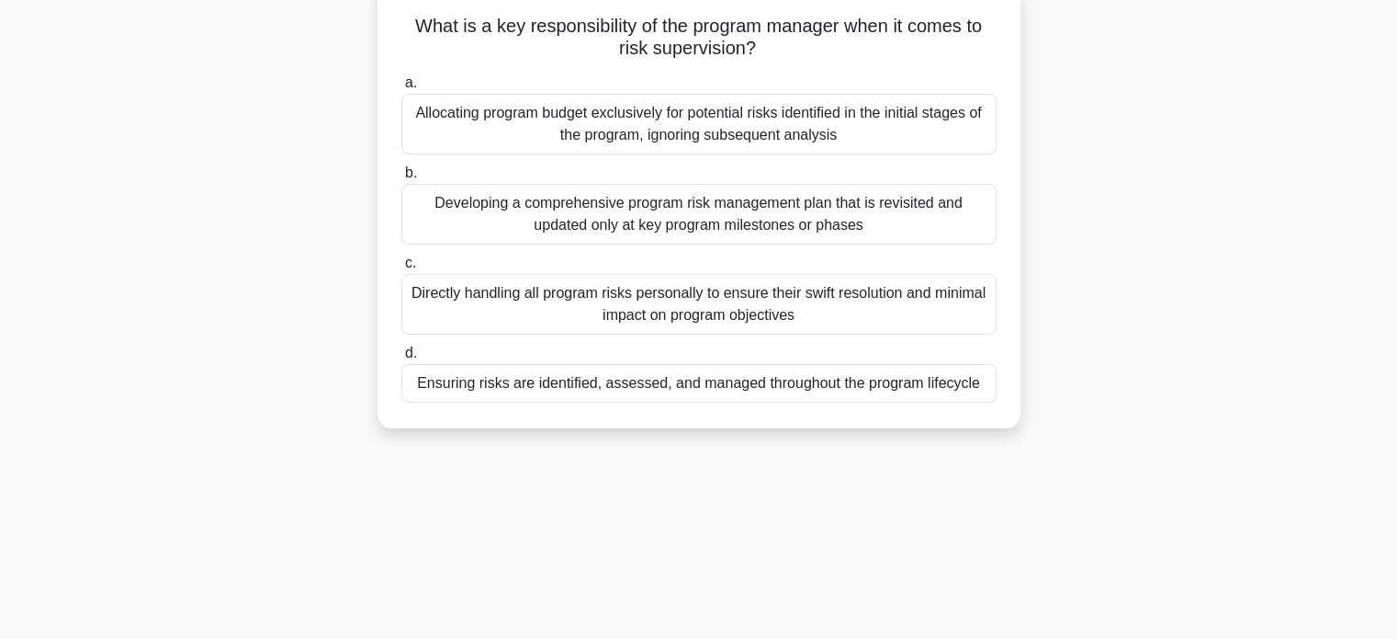
click at [851, 390] on div "Ensuring risks are identified, assessed, and managed throughout the program lif…" at bounding box center [698, 383] width 595 height 39
click at [401, 359] on input "d. Ensuring risks are identified, assessed, and managed throughout the program …" at bounding box center [401, 353] width 0 height 12
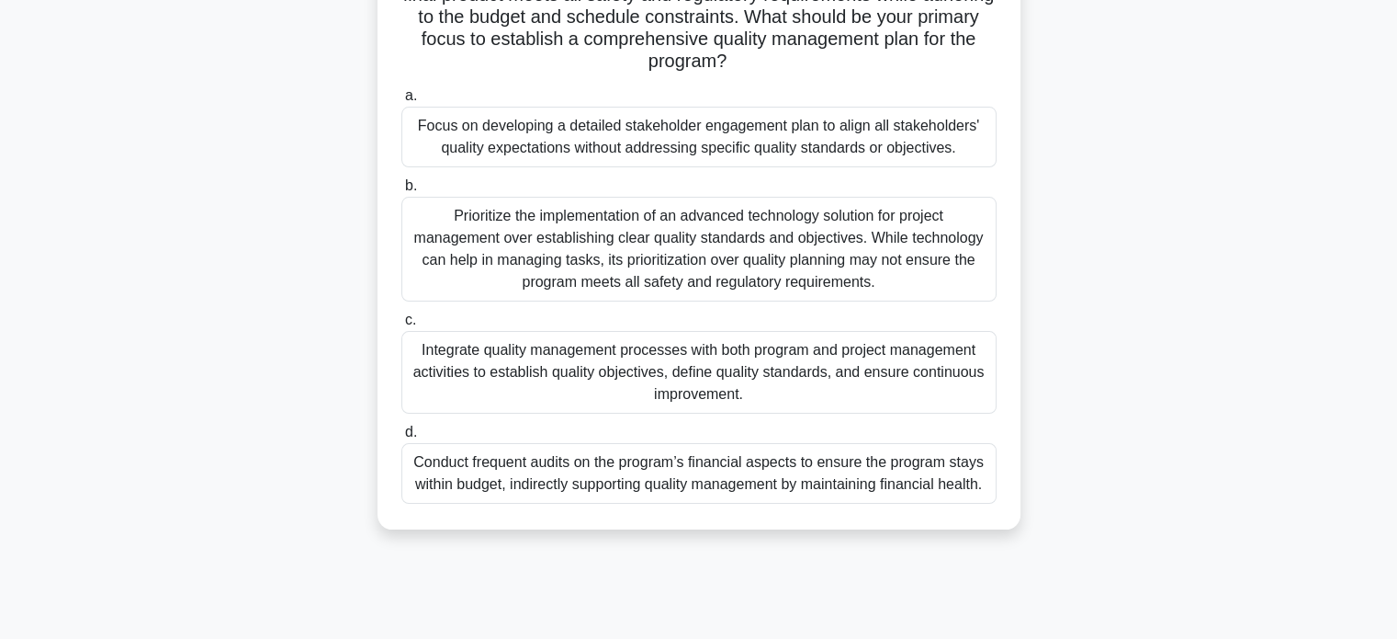
scroll to position [289, 0]
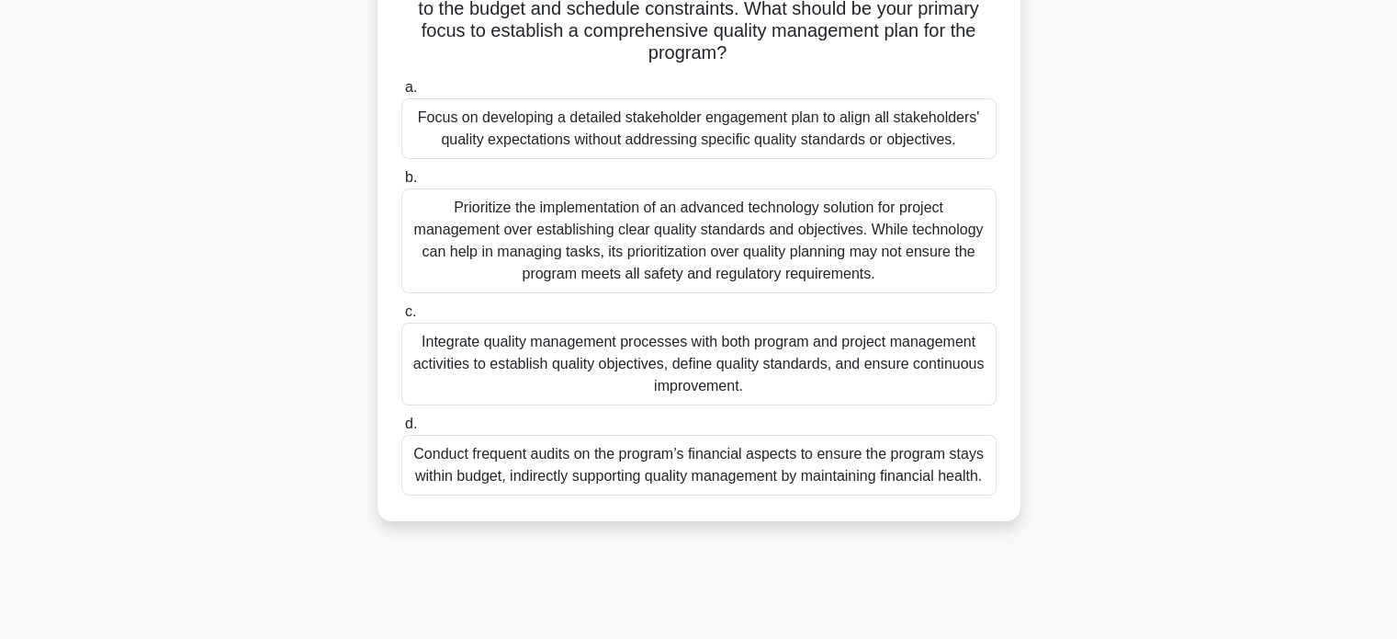
click at [940, 363] on div "Integrate quality management processes with both program and project management…" at bounding box center [698, 363] width 595 height 83
click at [401, 318] on input "c. Integrate quality management processes with both program and project managem…" at bounding box center [401, 312] width 0 height 12
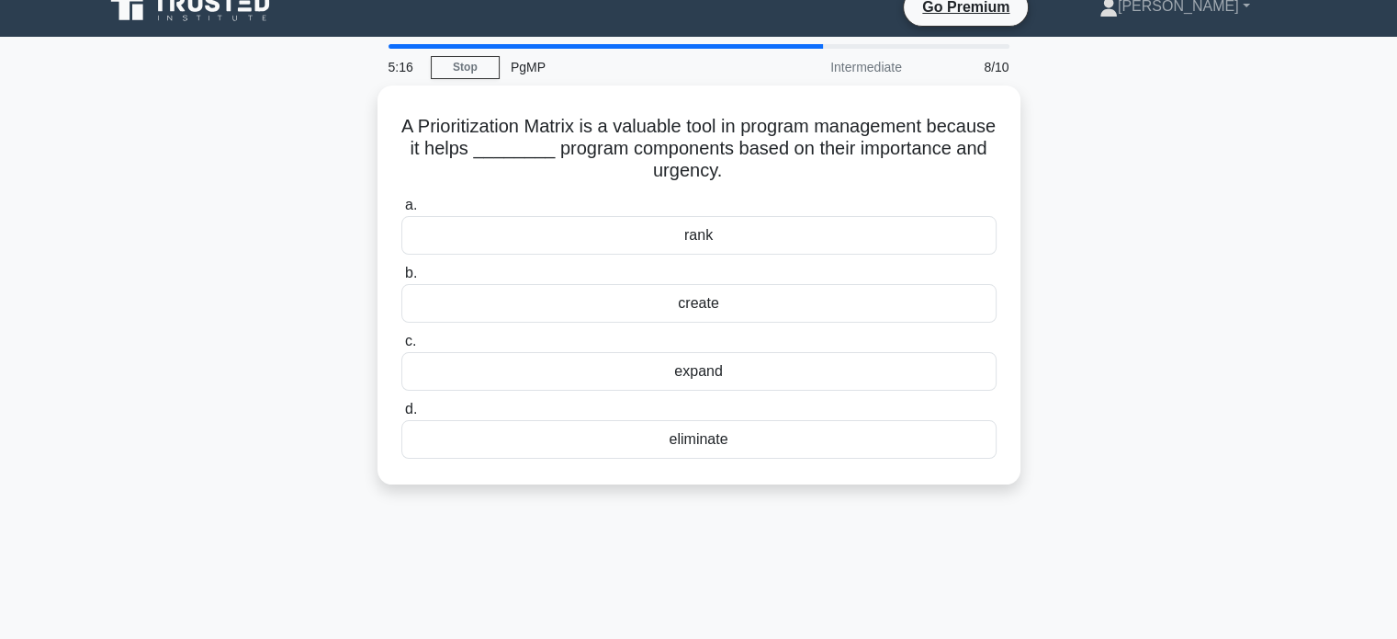
scroll to position [0, 0]
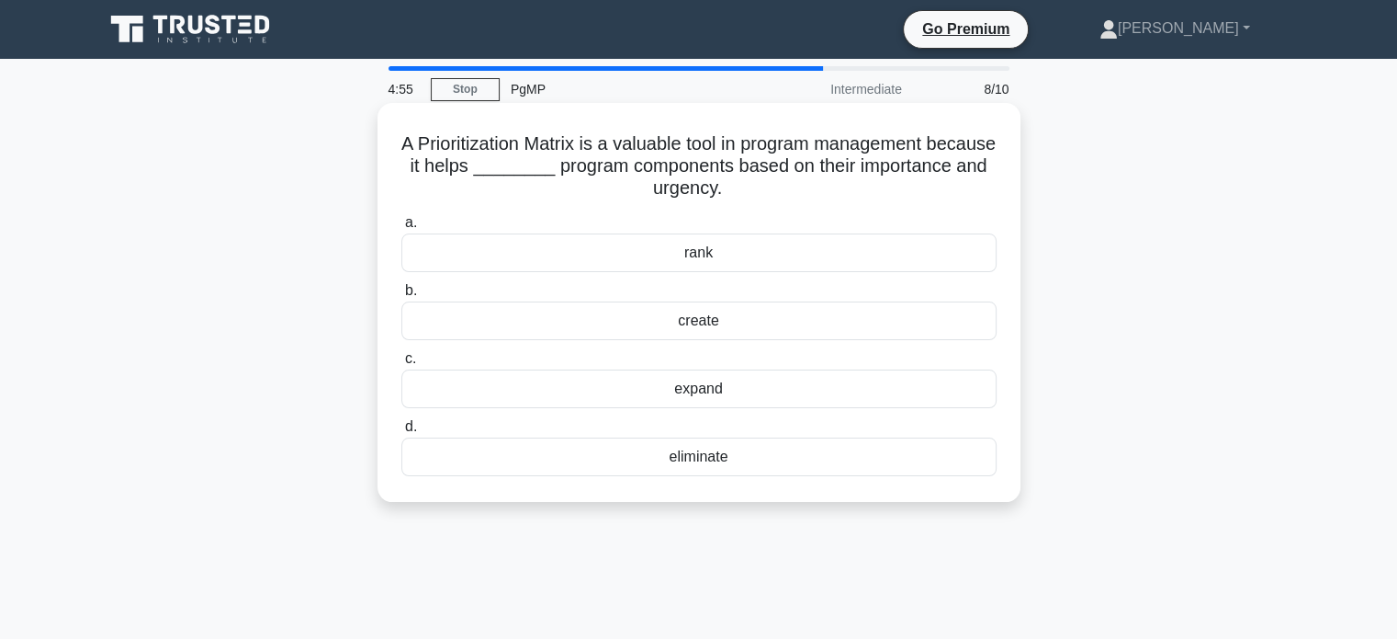
click at [786, 258] on div "rank" at bounding box center [698, 252] width 595 height 39
click at [401, 229] on input "a. rank" at bounding box center [401, 223] width 0 height 12
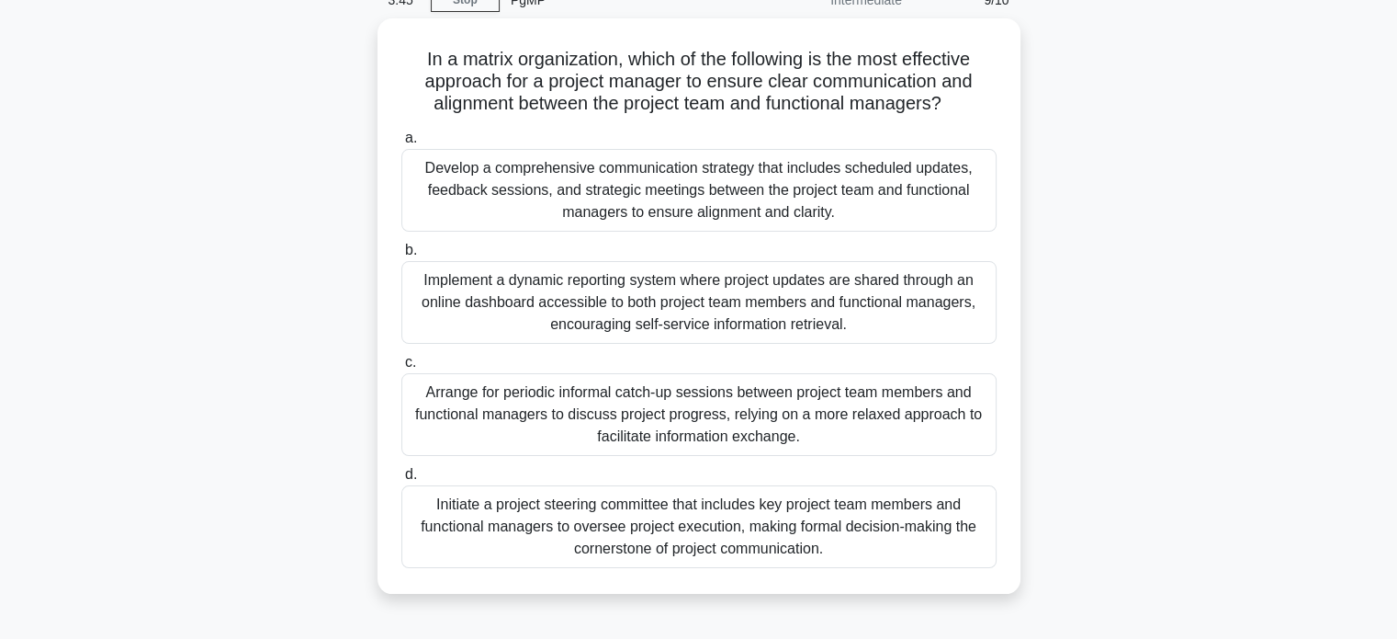
scroll to position [52, 0]
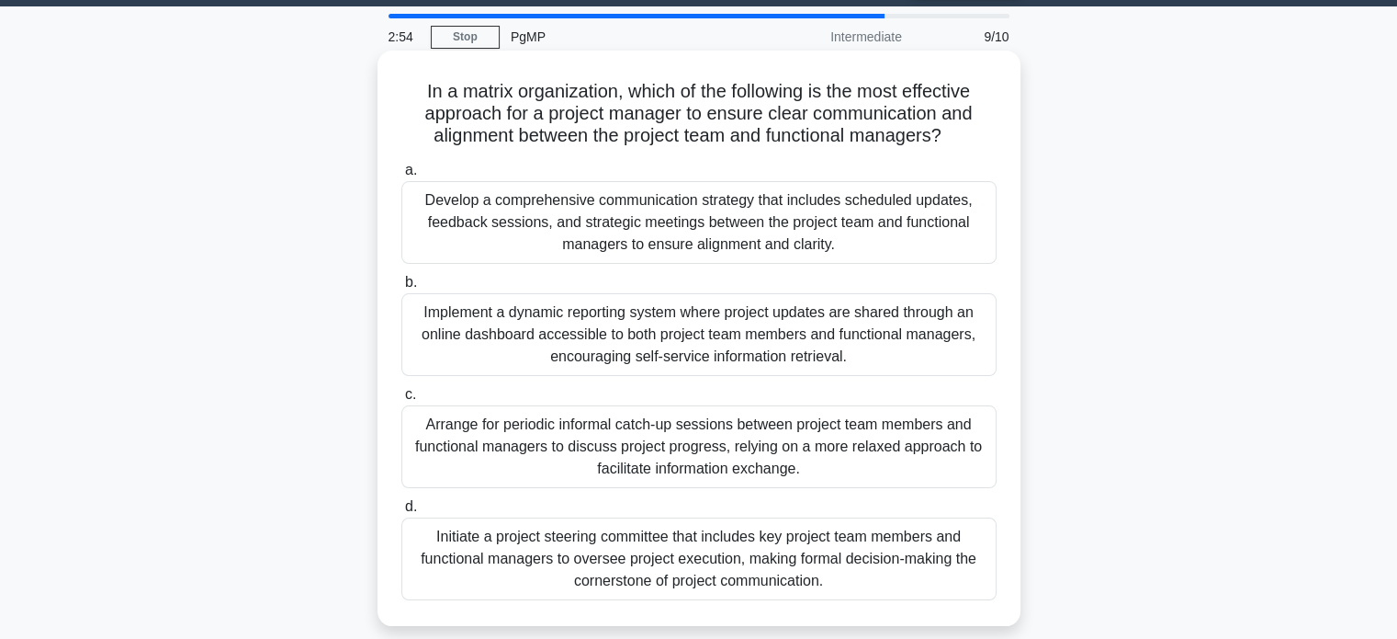
click at [911, 236] on div "Develop a comprehensive communication strategy that includes scheduled updates,…" at bounding box center [698, 222] width 595 height 83
click at [401, 176] on input "a. Develop a comprehensive communication strategy that includes scheduled updat…" at bounding box center [401, 170] width 0 height 12
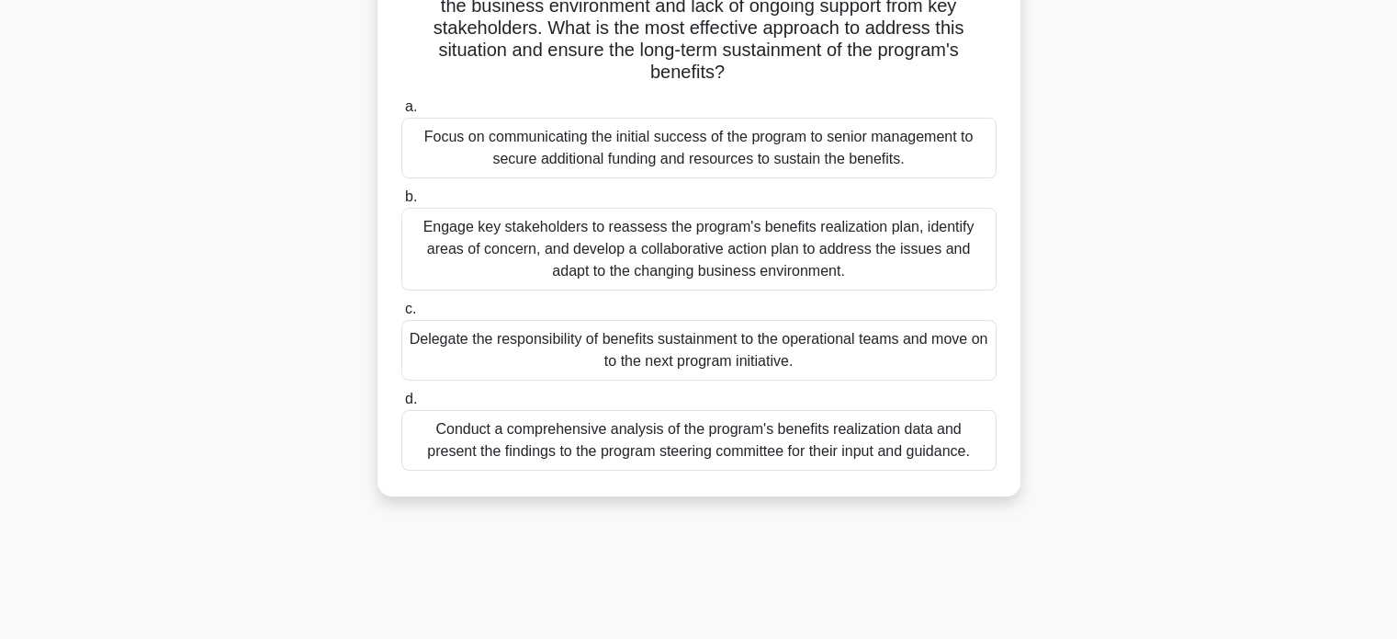
scroll to position [209, 0]
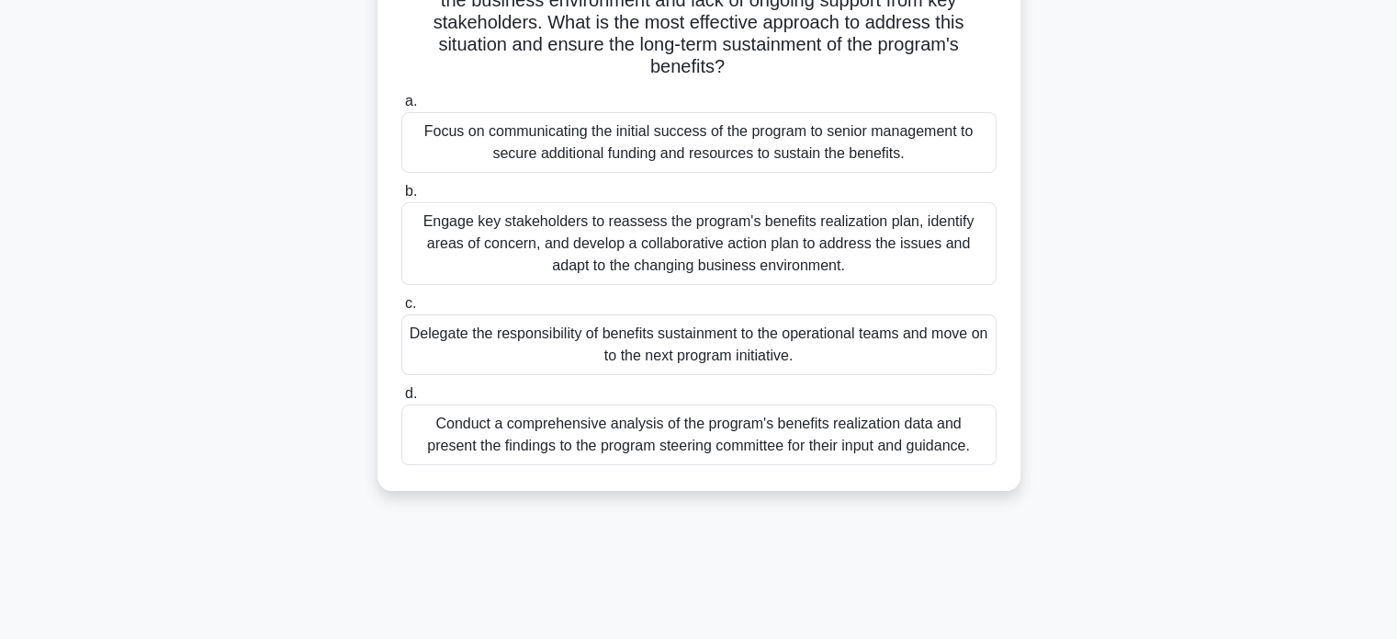
click at [959, 267] on div "Engage key stakeholders to reassess the program's benefits realization plan, id…" at bounding box center [698, 243] width 595 height 83
click at [401, 198] on input "b. Engage key stakeholders to reassess the program's benefits realization plan,…" at bounding box center [401, 192] width 0 height 12
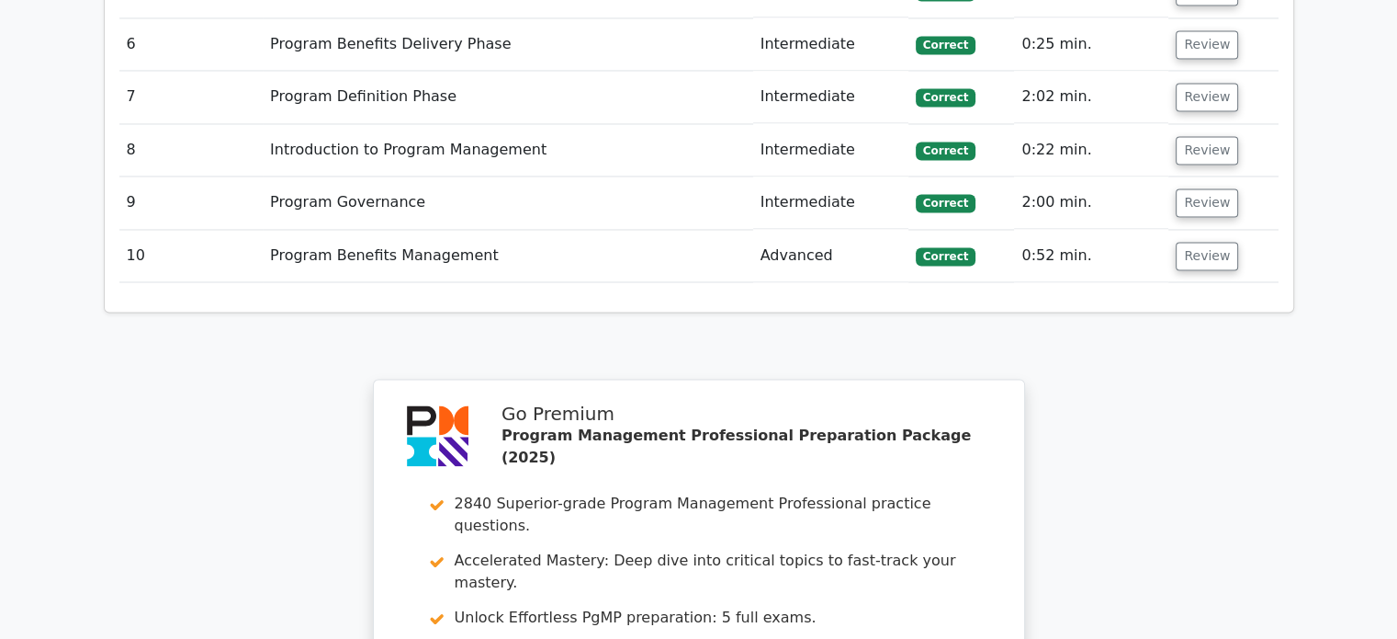
scroll to position [3406, 0]
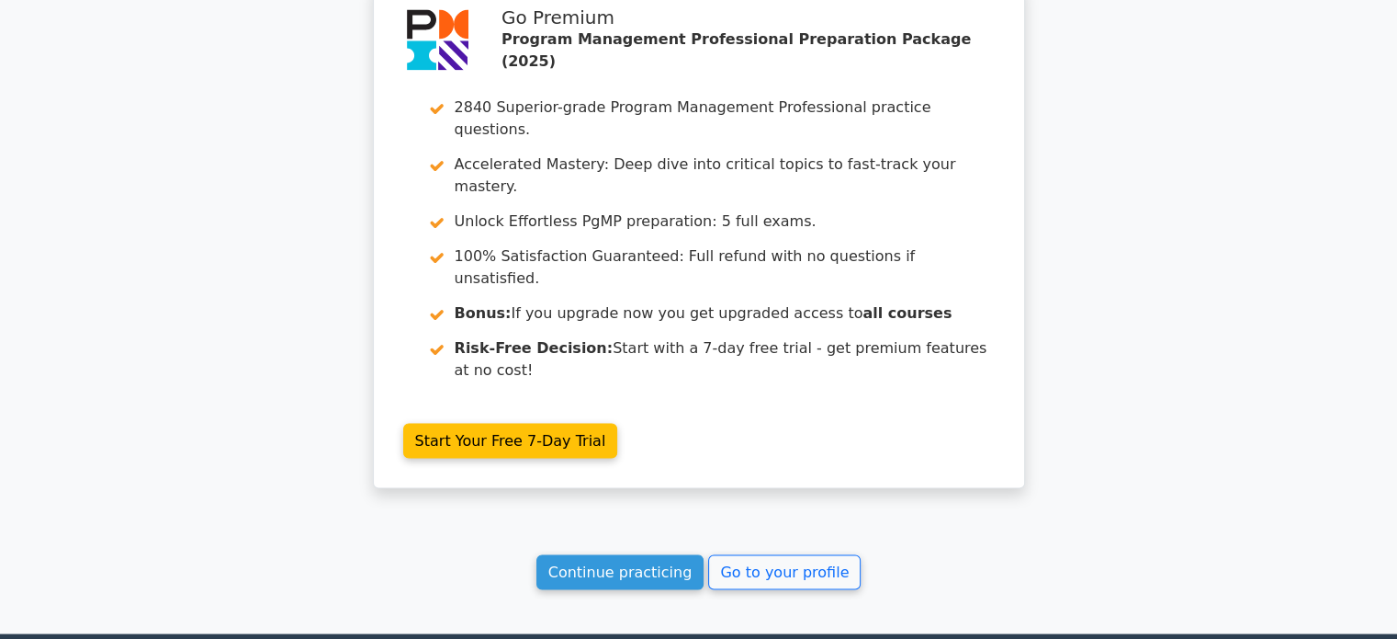
click at [594, 554] on link "Continue practicing" at bounding box center [621, 571] width 168 height 35
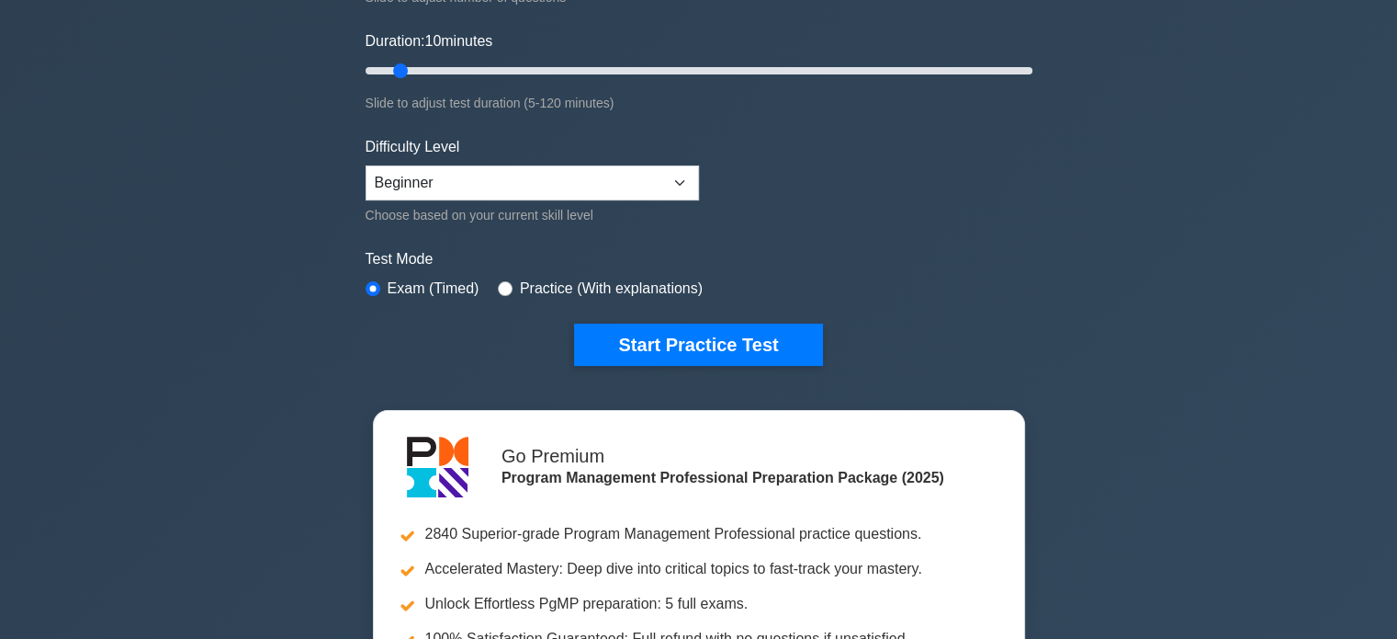
scroll to position [165, 0]
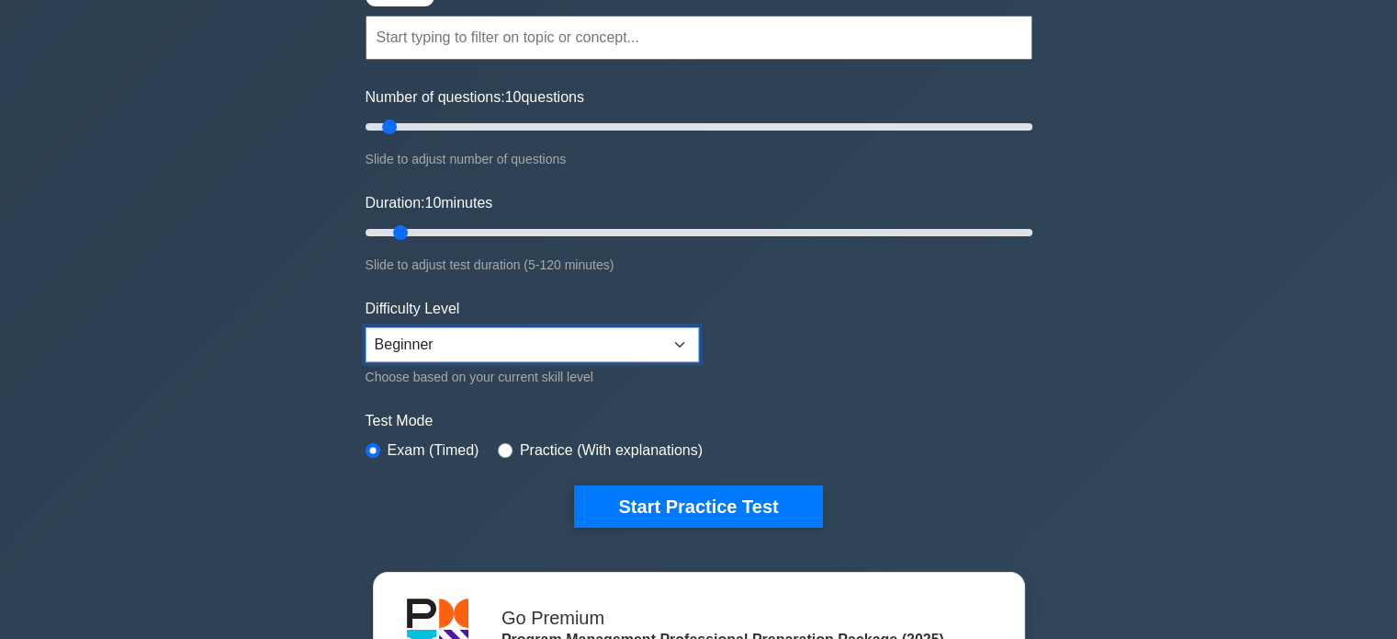
click at [597, 335] on select "Beginner Intermediate Expert" at bounding box center [533, 344] width 334 height 35
select select "intermediate"
click at [366, 327] on select "Beginner Intermediate Expert" at bounding box center [533, 344] width 334 height 35
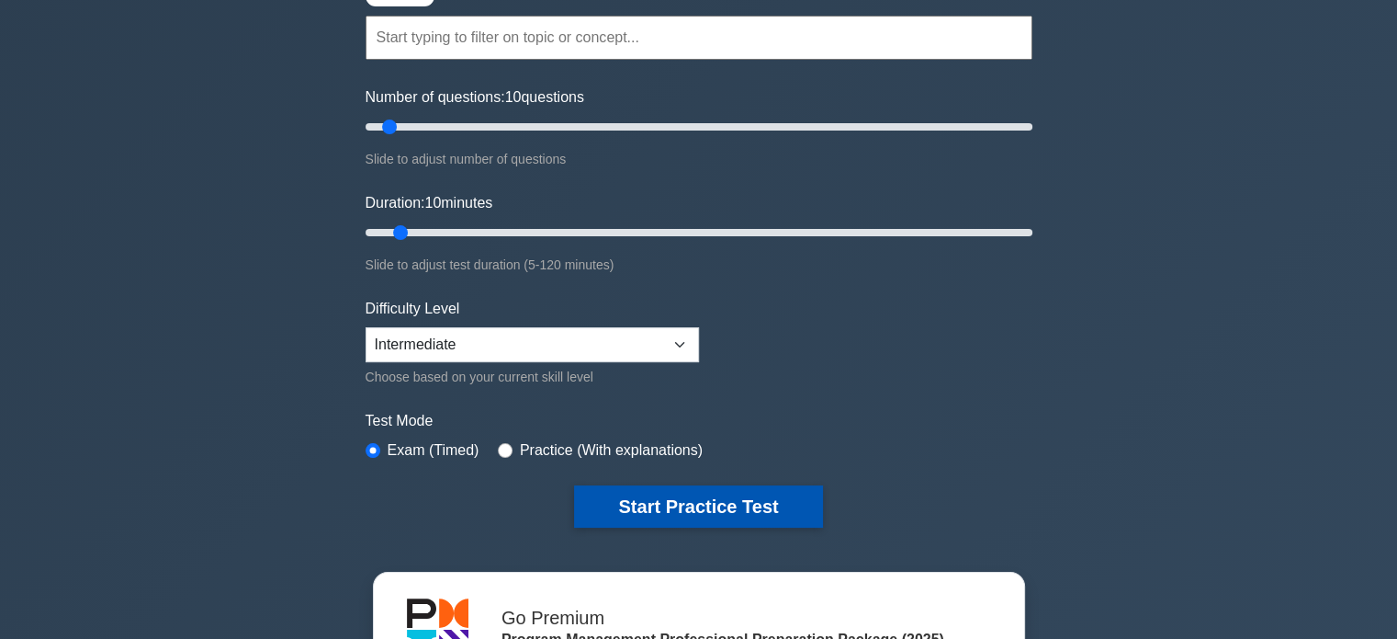
click at [651, 500] on button "Start Practice Test" at bounding box center [698, 506] width 248 height 42
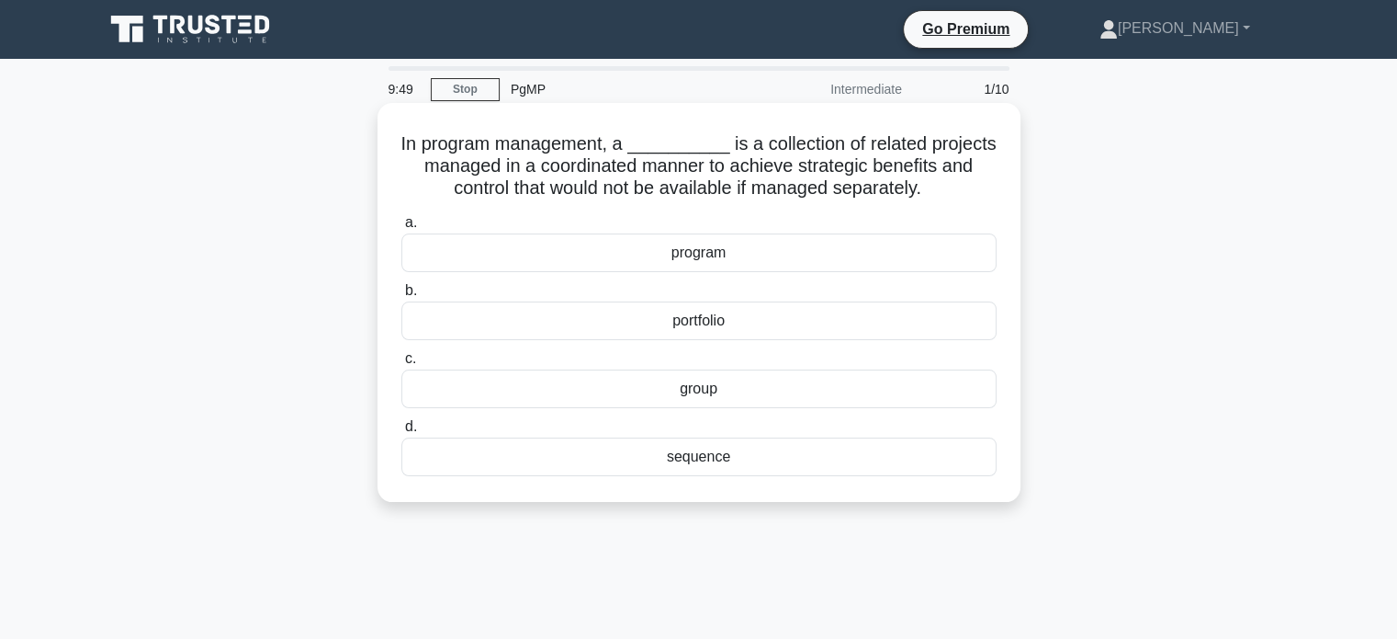
click at [897, 256] on div "program" at bounding box center [698, 252] width 595 height 39
click at [401, 229] on input "a. program" at bounding box center [401, 223] width 0 height 12
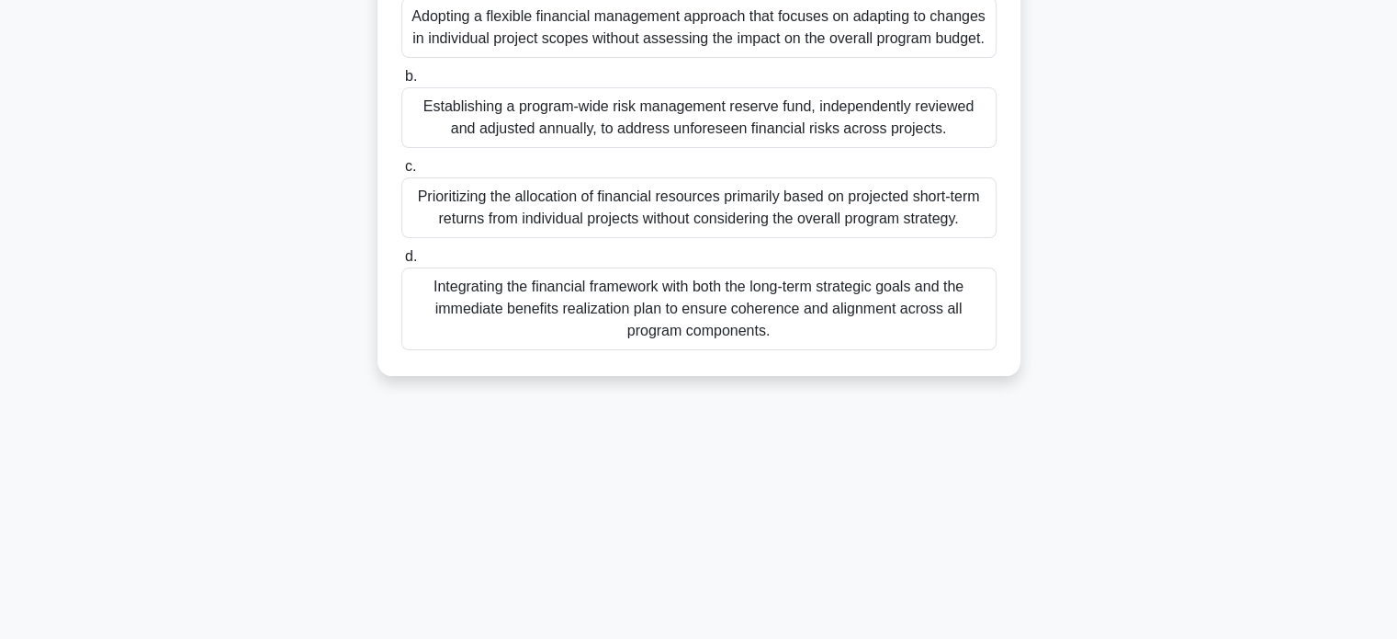
scroll to position [265, 0]
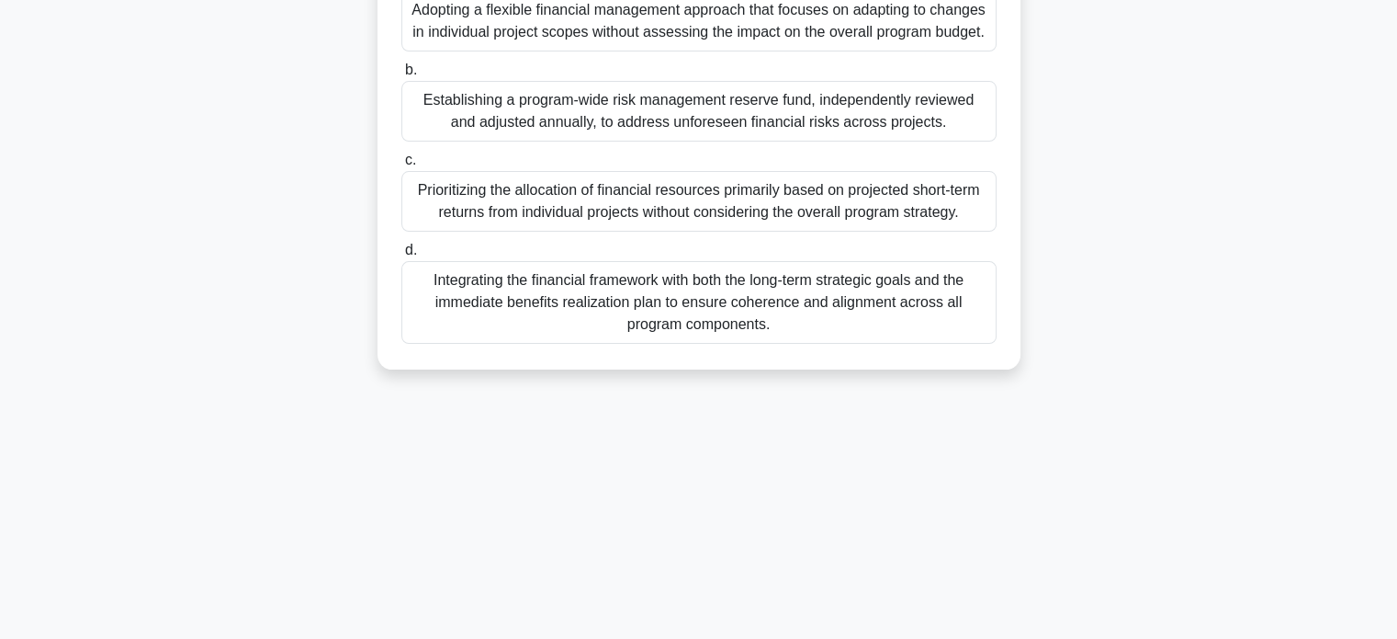
click at [869, 330] on div "Integrating the financial framework with both the long-term strategic goals and…" at bounding box center [698, 302] width 595 height 83
click at [401, 256] on input "d. Integrating the financial framework with both the long-term strategic goals …" at bounding box center [401, 250] width 0 height 12
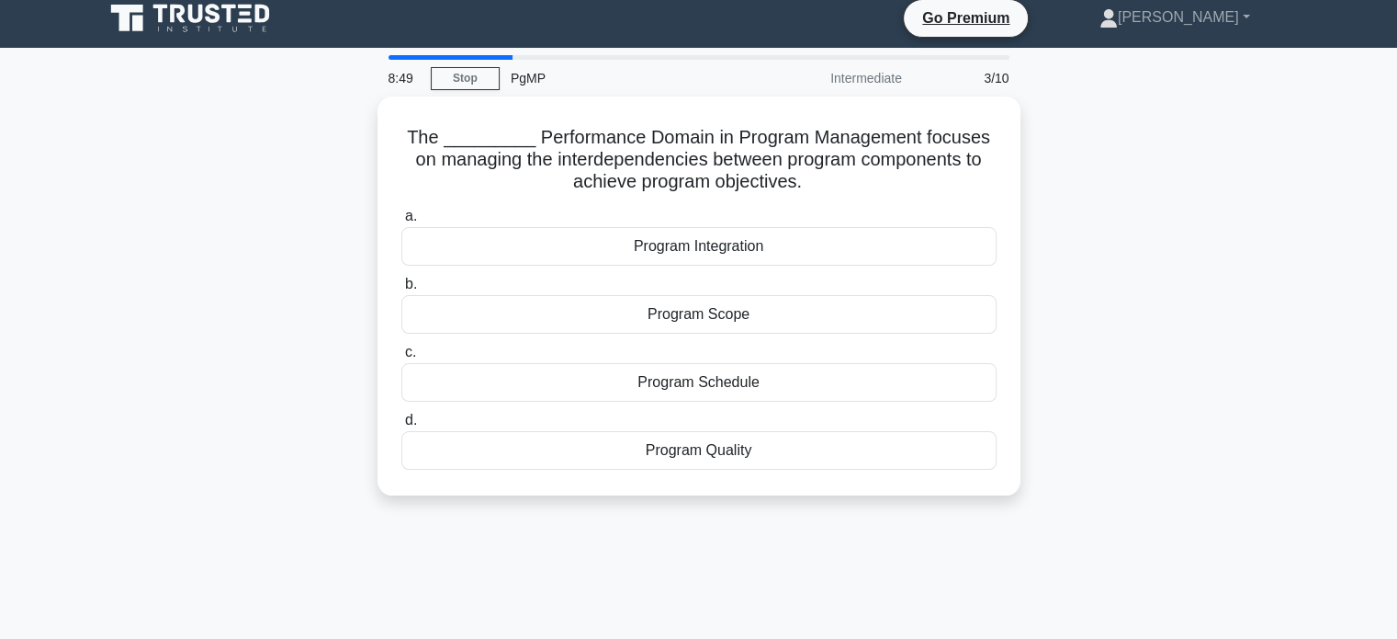
scroll to position [0, 0]
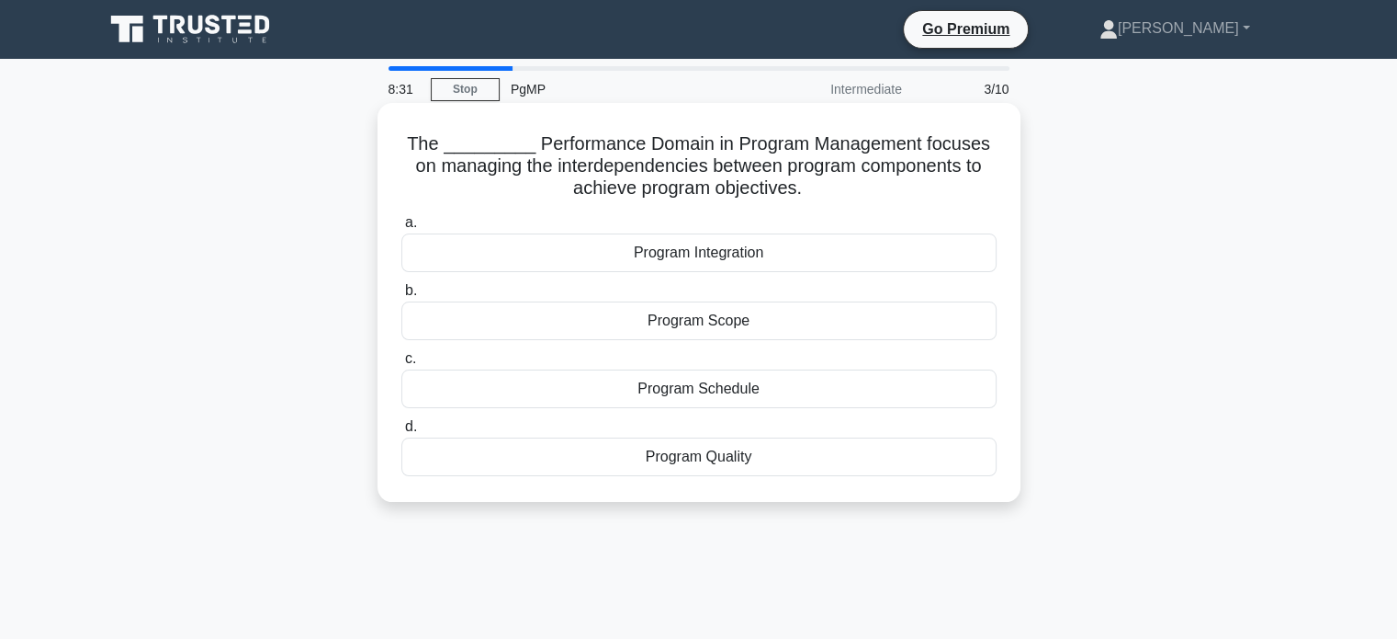
click at [873, 251] on div "Program Integration" at bounding box center [698, 252] width 595 height 39
click at [401, 229] on input "a. Program Integration" at bounding box center [401, 223] width 0 height 12
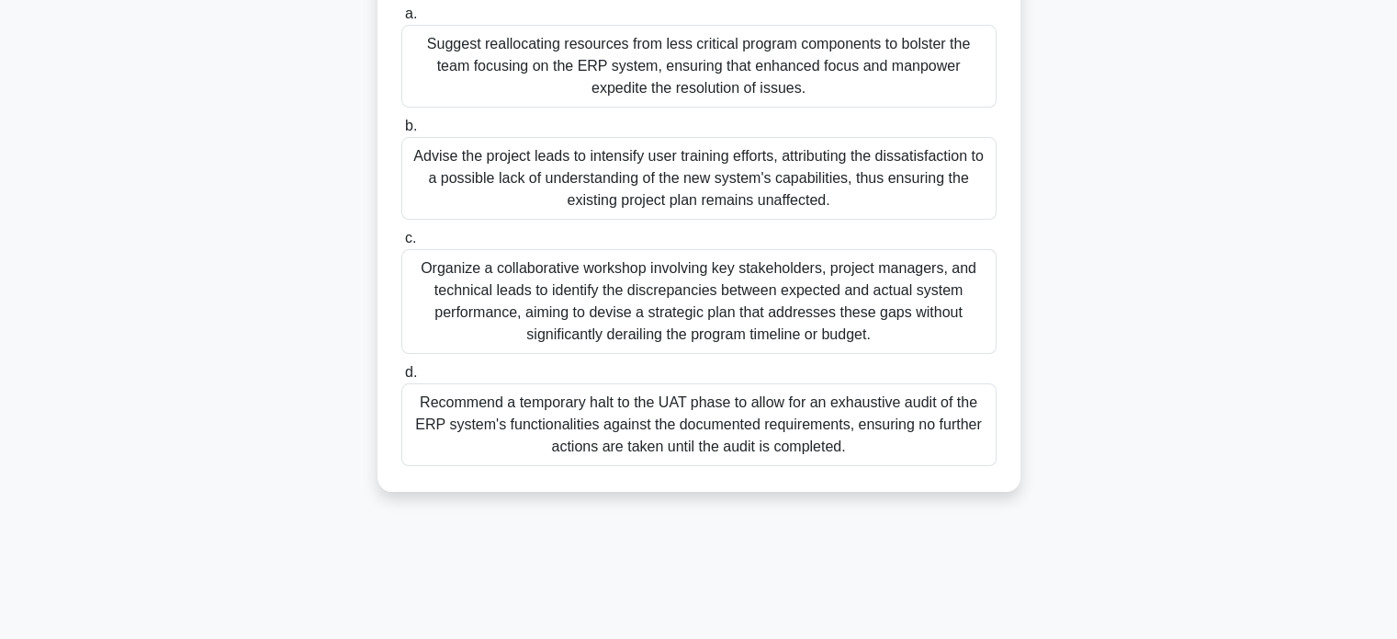
scroll to position [354, 0]
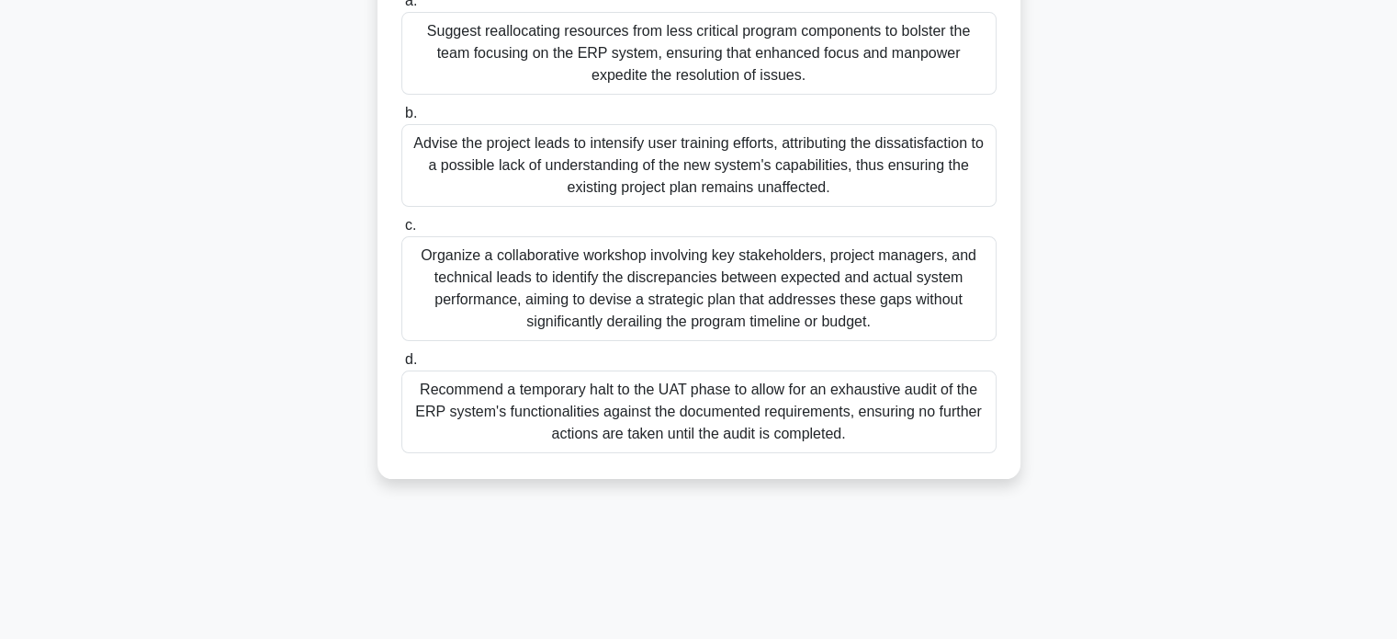
click at [954, 279] on div "Organize a collaborative workshop involving key stakeholders, project managers,…" at bounding box center [698, 288] width 595 height 105
click at [401, 232] on input "c. Organize a collaborative workshop involving key stakeholders, project manage…" at bounding box center [401, 226] width 0 height 12
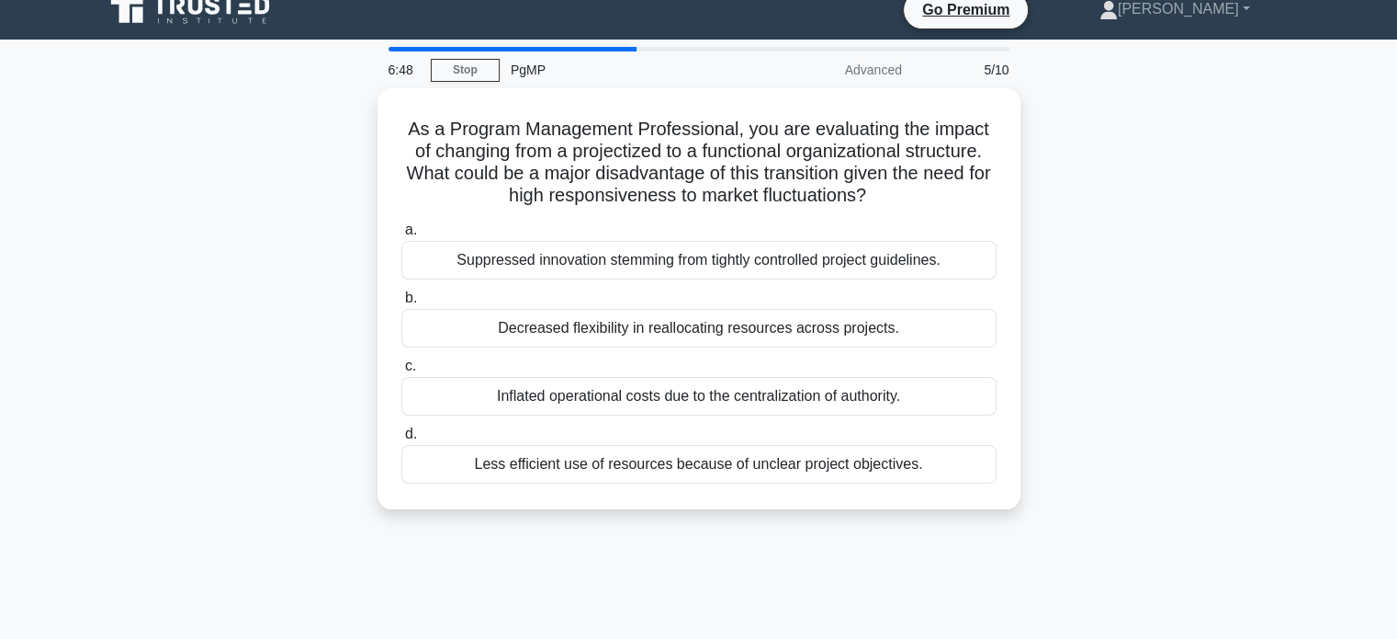
scroll to position [0, 0]
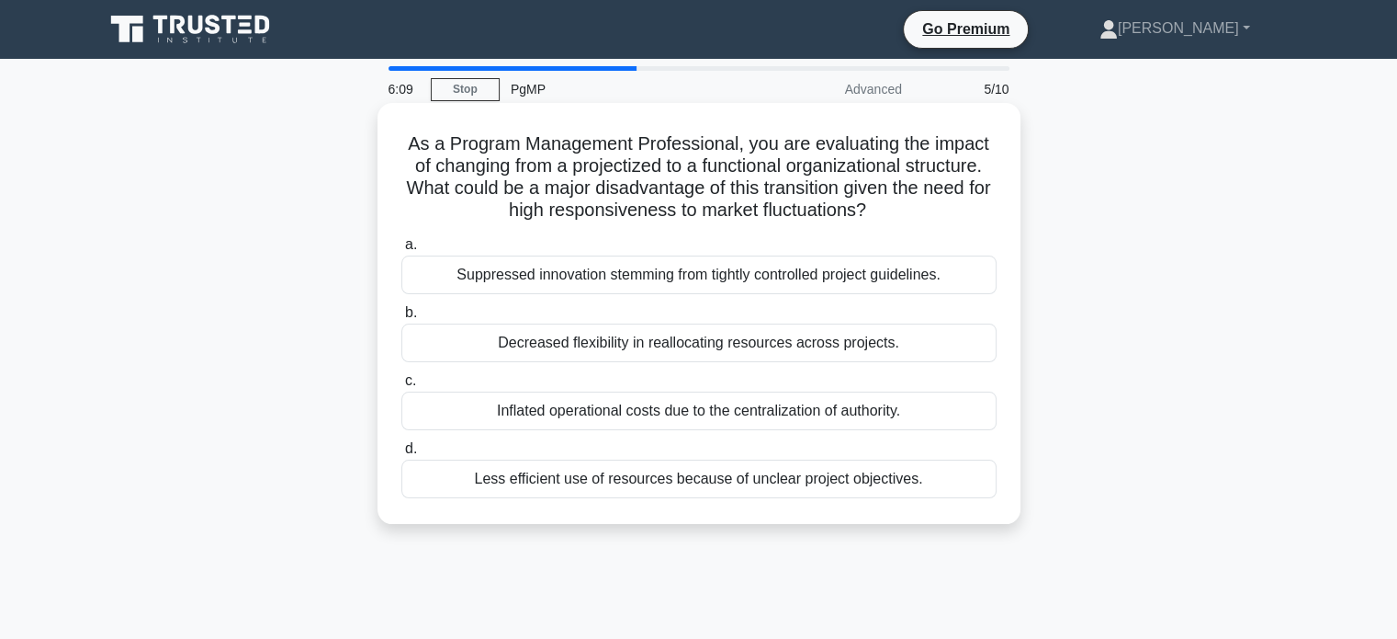
click at [926, 489] on div "Less efficient use of resources because of unclear project objectives." at bounding box center [698, 478] width 595 height 39
click at [401, 455] on input "d. Less efficient use of resources because of unclear project objectives." at bounding box center [401, 449] width 0 height 12
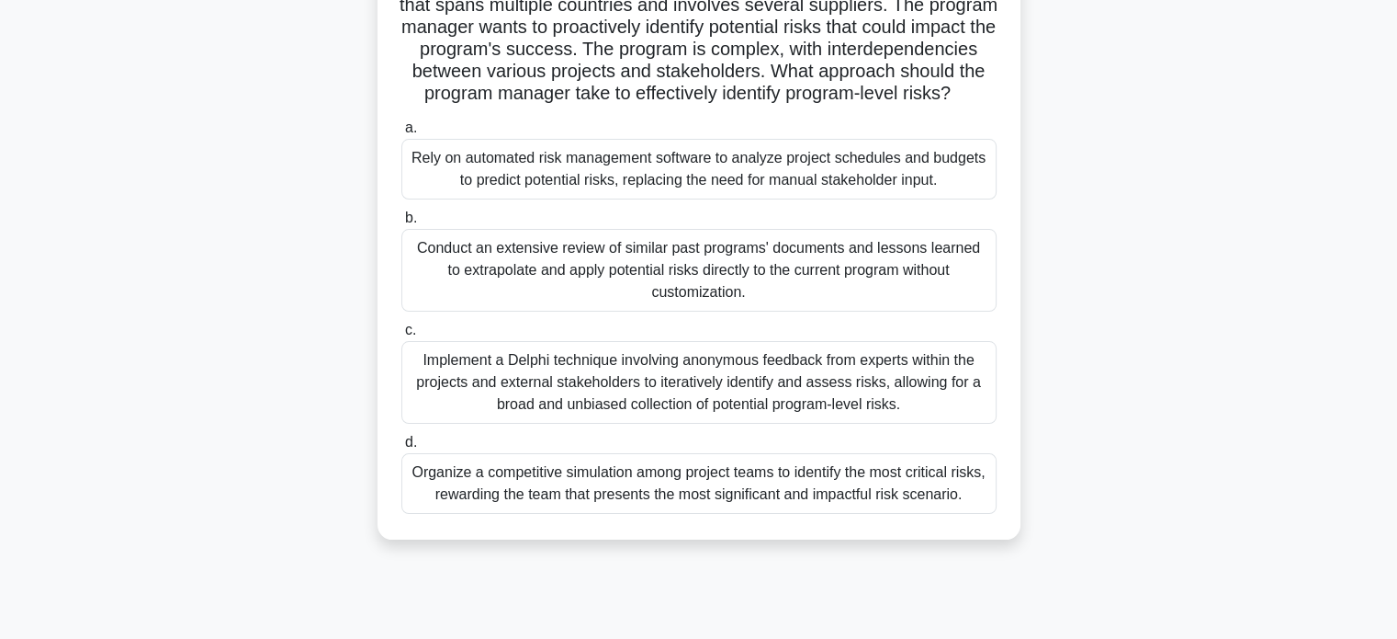
scroll to position [153, 0]
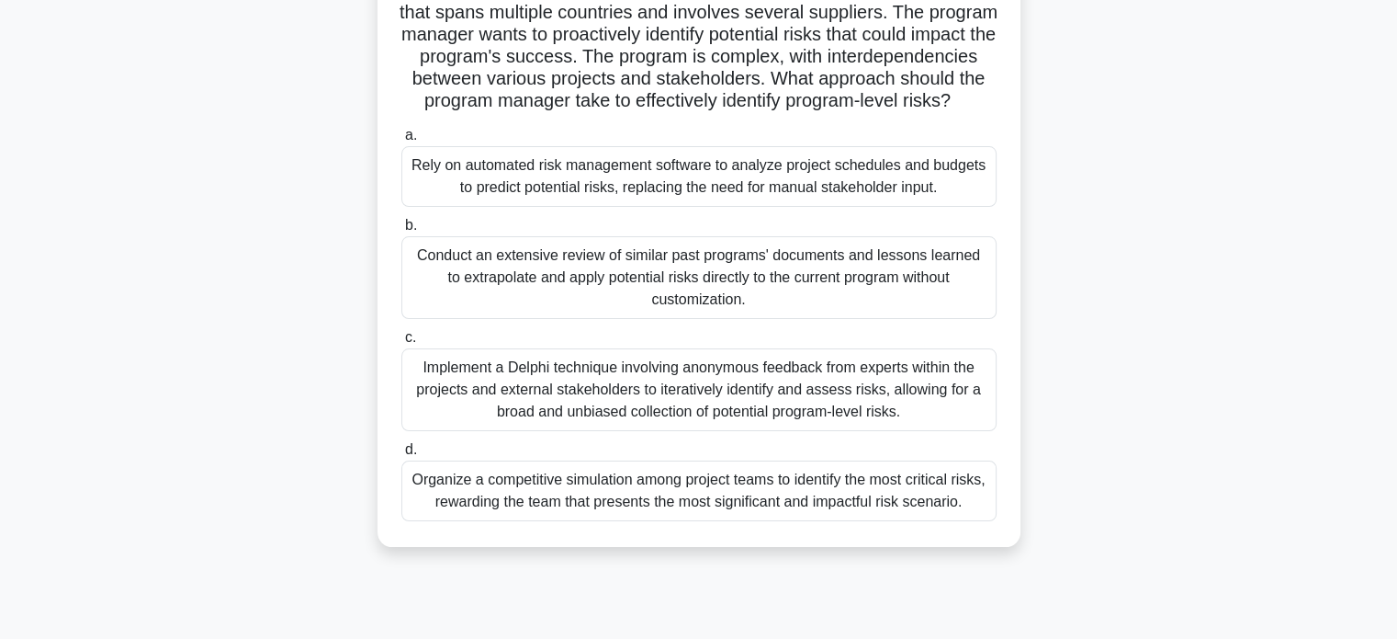
click at [886, 392] on div "Implement a Delphi technique involving anonymous feedback from experts within t…" at bounding box center [698, 389] width 595 height 83
click at [401, 344] on input "c. Implement a Delphi technique involving anonymous feedback from experts withi…" at bounding box center [401, 338] width 0 height 12
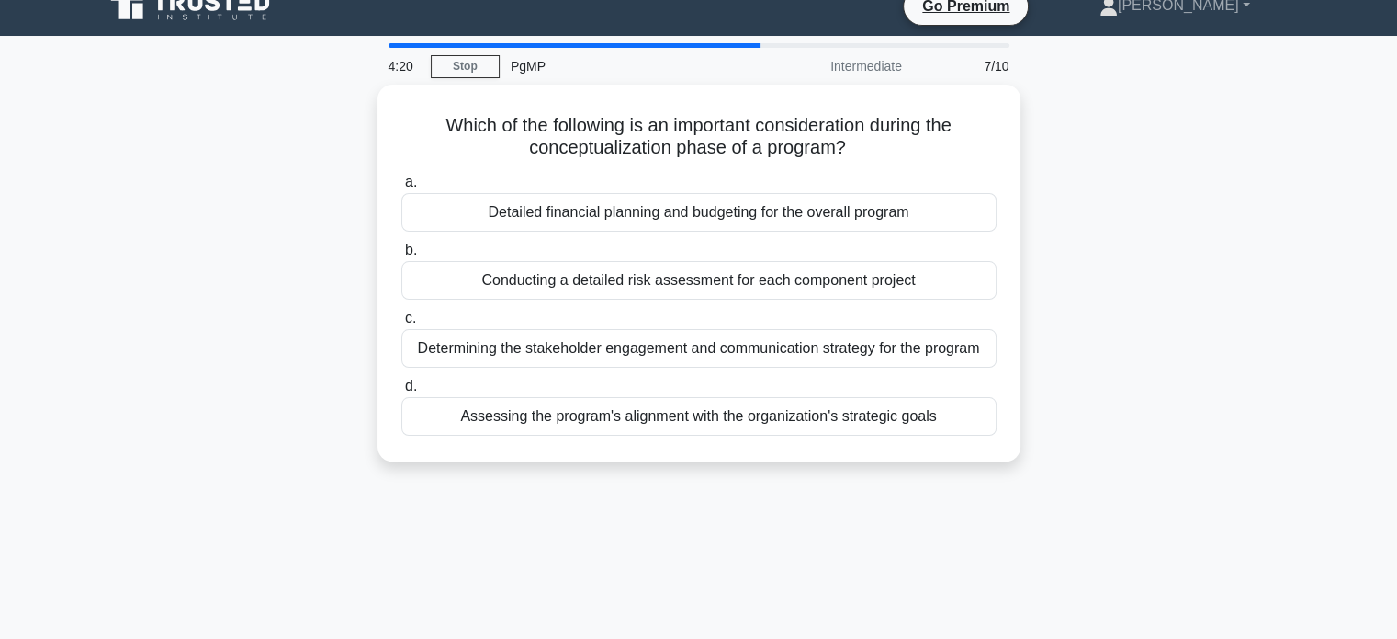
scroll to position [0, 0]
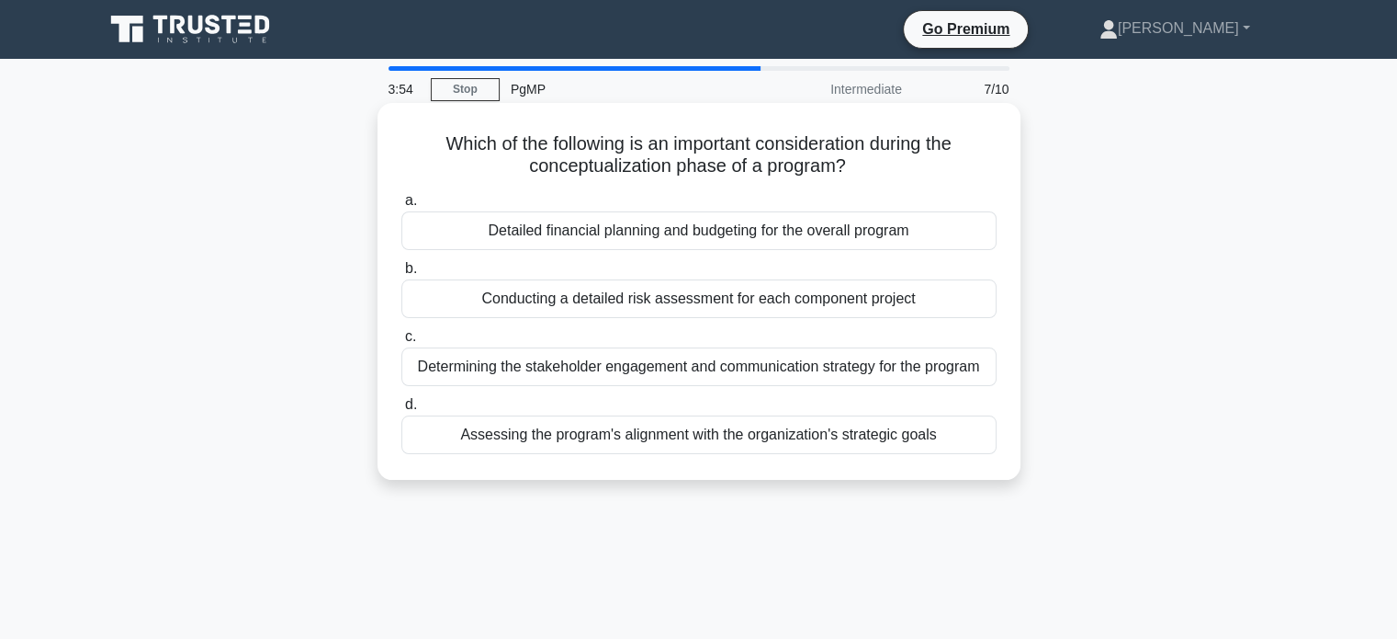
click at [878, 440] on div "Assessing the program's alignment with the organization's strategic goals" at bounding box center [698, 434] width 595 height 39
click at [401, 411] on input "d. Assessing the program's alignment with the organization's strategic goals" at bounding box center [401, 405] width 0 height 12
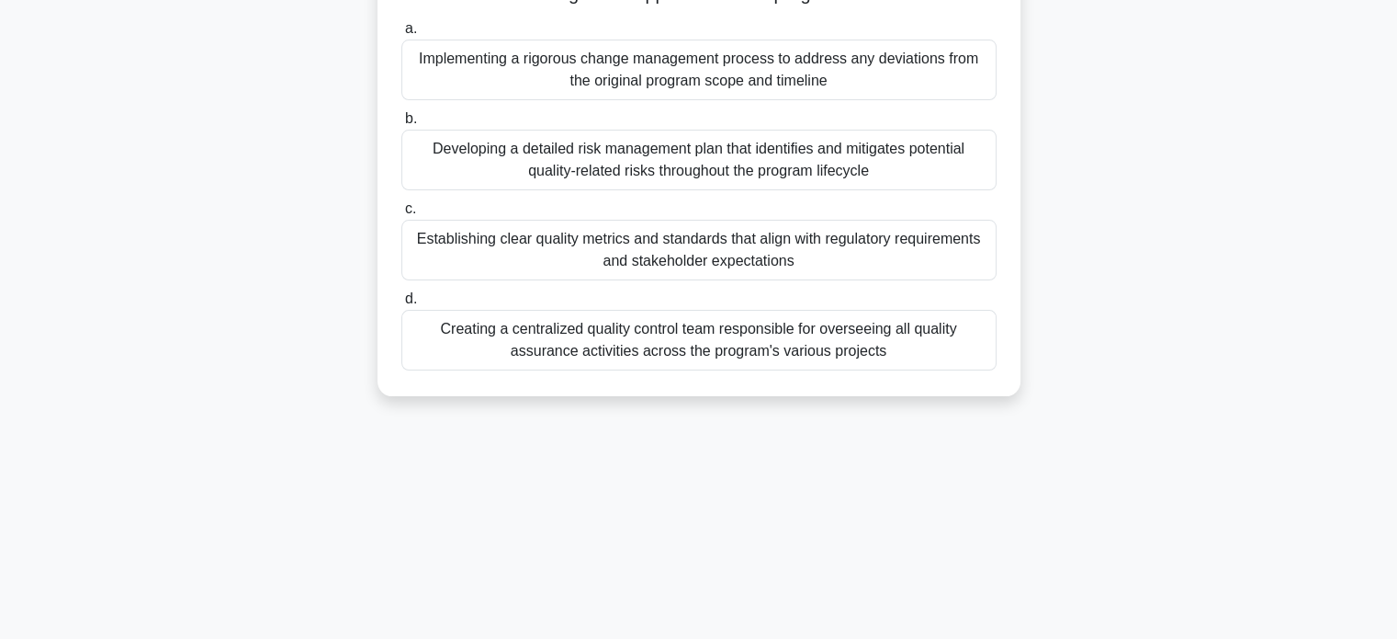
scroll to position [266, 0]
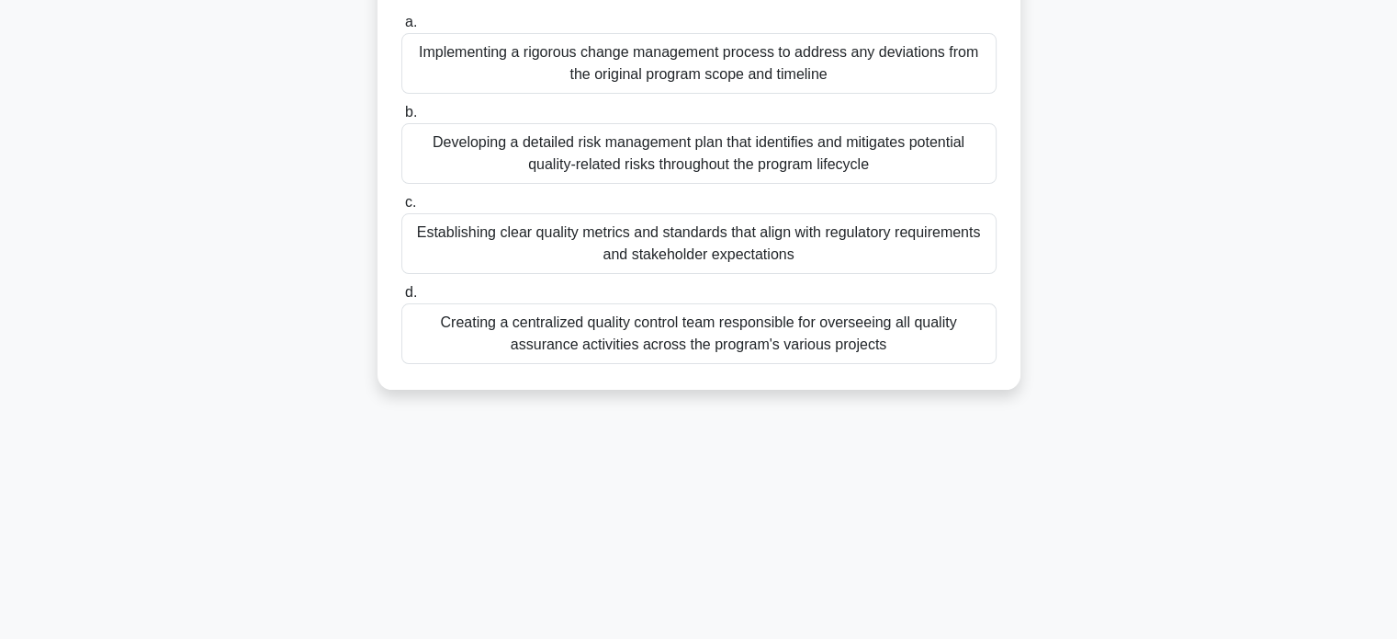
click at [958, 253] on div "Establishing clear quality metrics and standards that align with regulatory req…" at bounding box center [698, 243] width 595 height 61
click at [401, 209] on input "c. Establishing clear quality metrics and standards that align with regulatory …" at bounding box center [401, 203] width 0 height 12
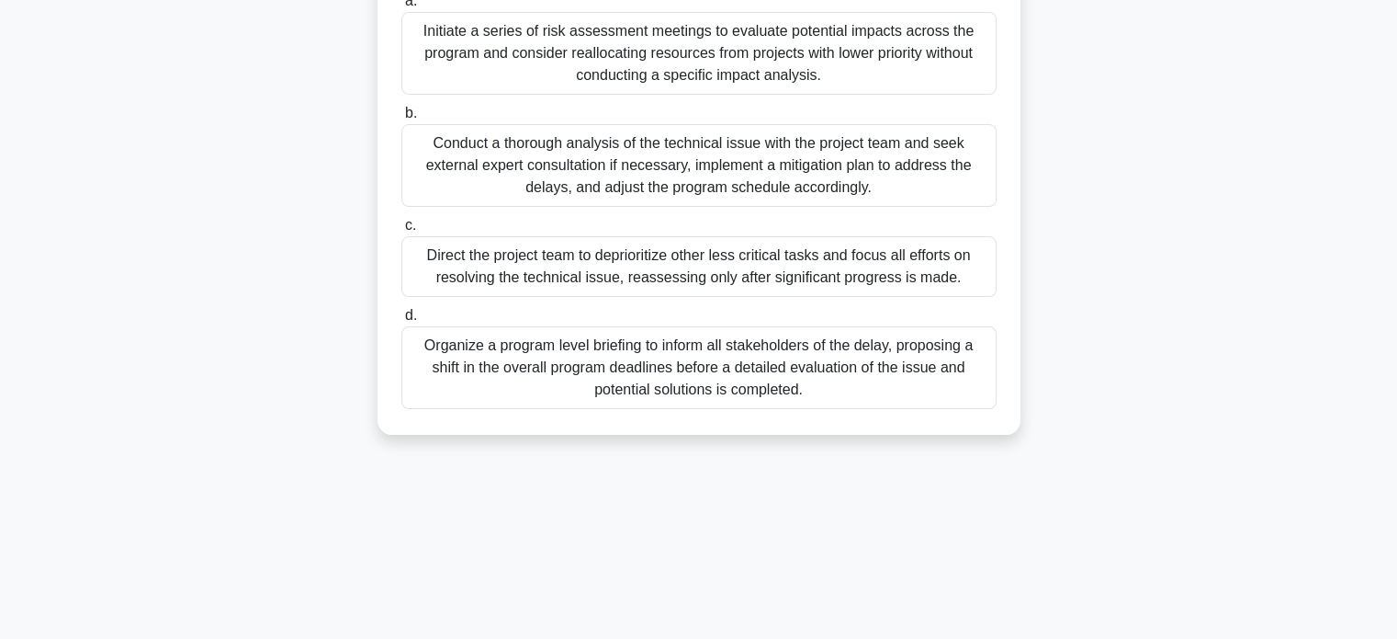
scroll to position [272, 0]
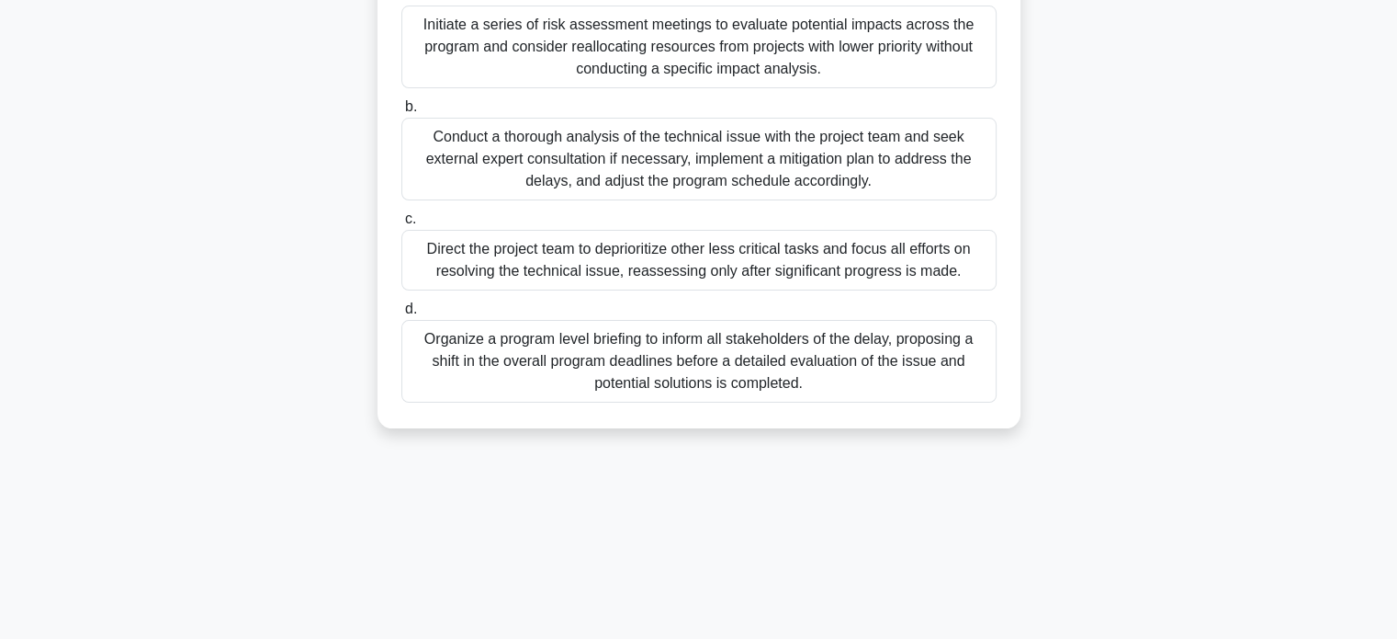
click at [856, 157] on div "Conduct a thorough analysis of the technical issue with the project team and se…" at bounding box center [698, 159] width 595 height 83
click at [401, 113] on input "b. Conduct a thorough analysis of the technical issue with the project team and…" at bounding box center [401, 107] width 0 height 12
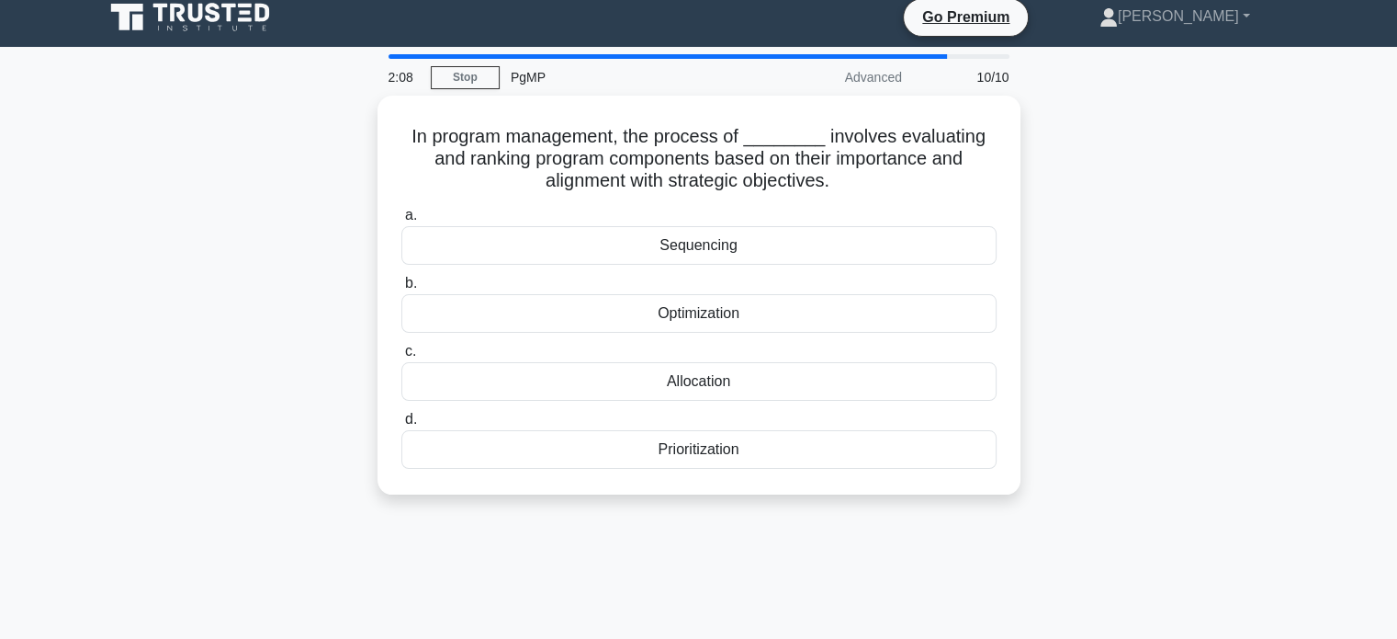
scroll to position [0, 0]
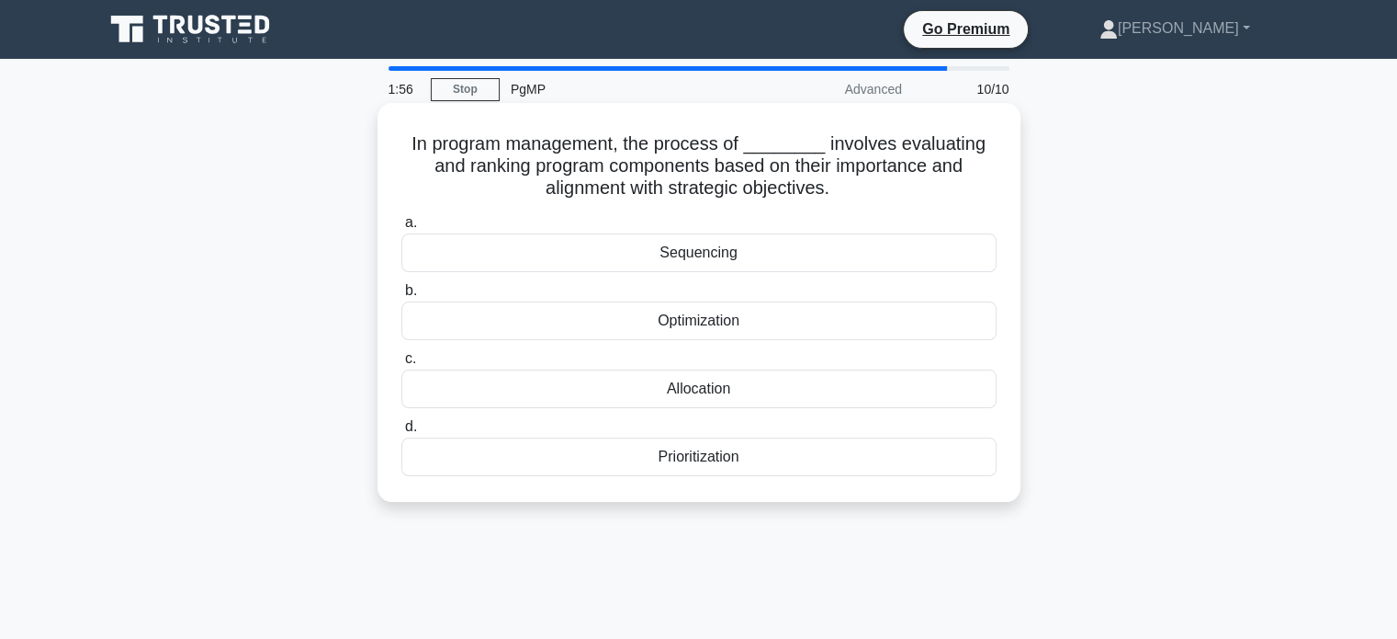
click at [794, 467] on div "Prioritization" at bounding box center [698, 456] width 595 height 39
click at [401, 433] on input "d. Prioritization" at bounding box center [401, 427] width 0 height 12
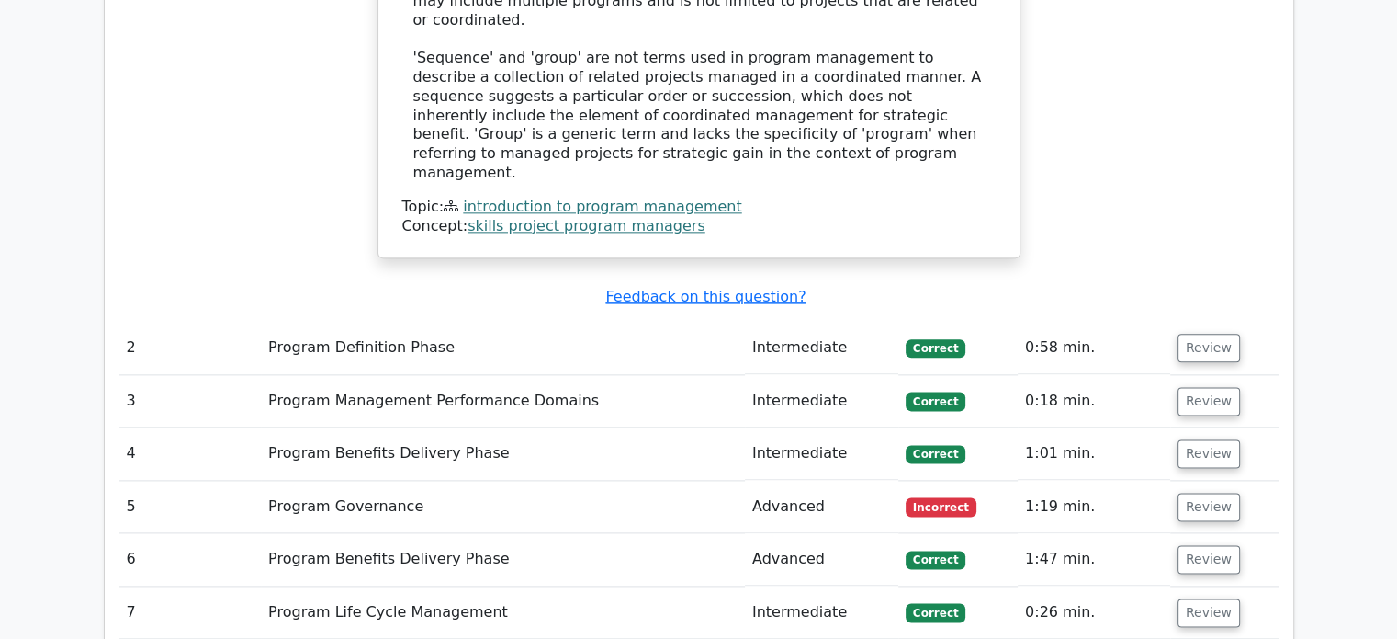
scroll to position [2248, 0]
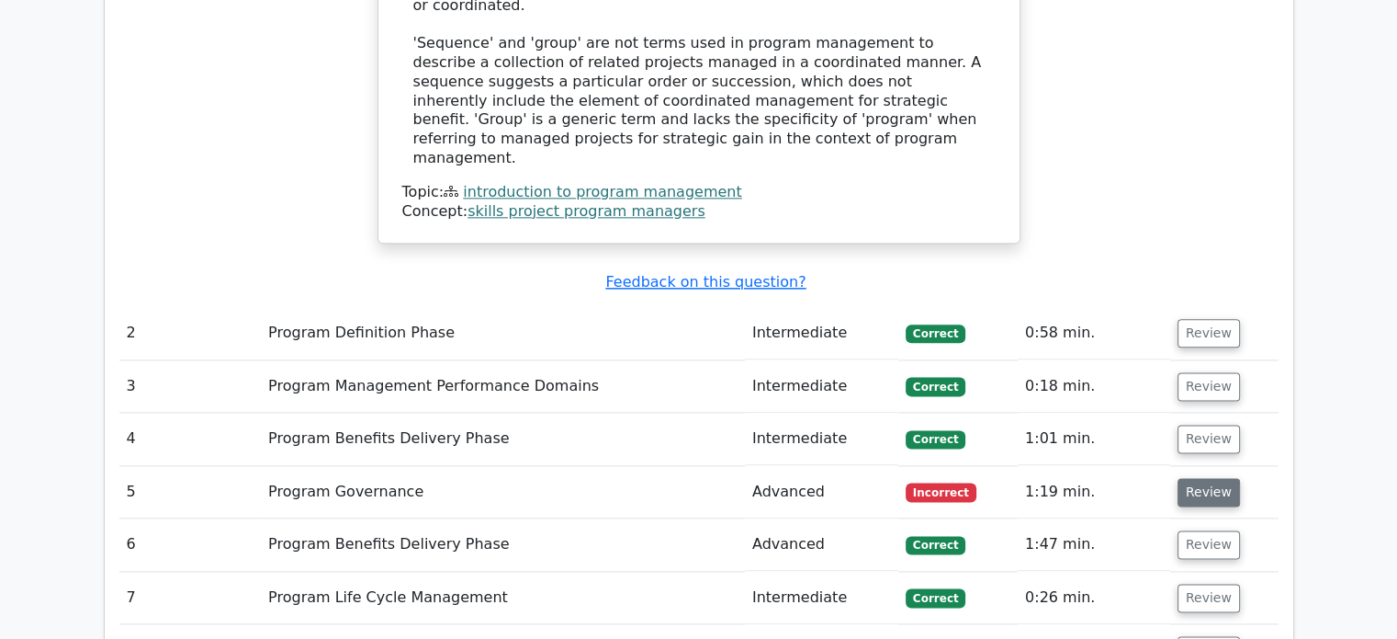
click at [1202, 478] on button "Review" at bounding box center [1209, 492] width 62 height 28
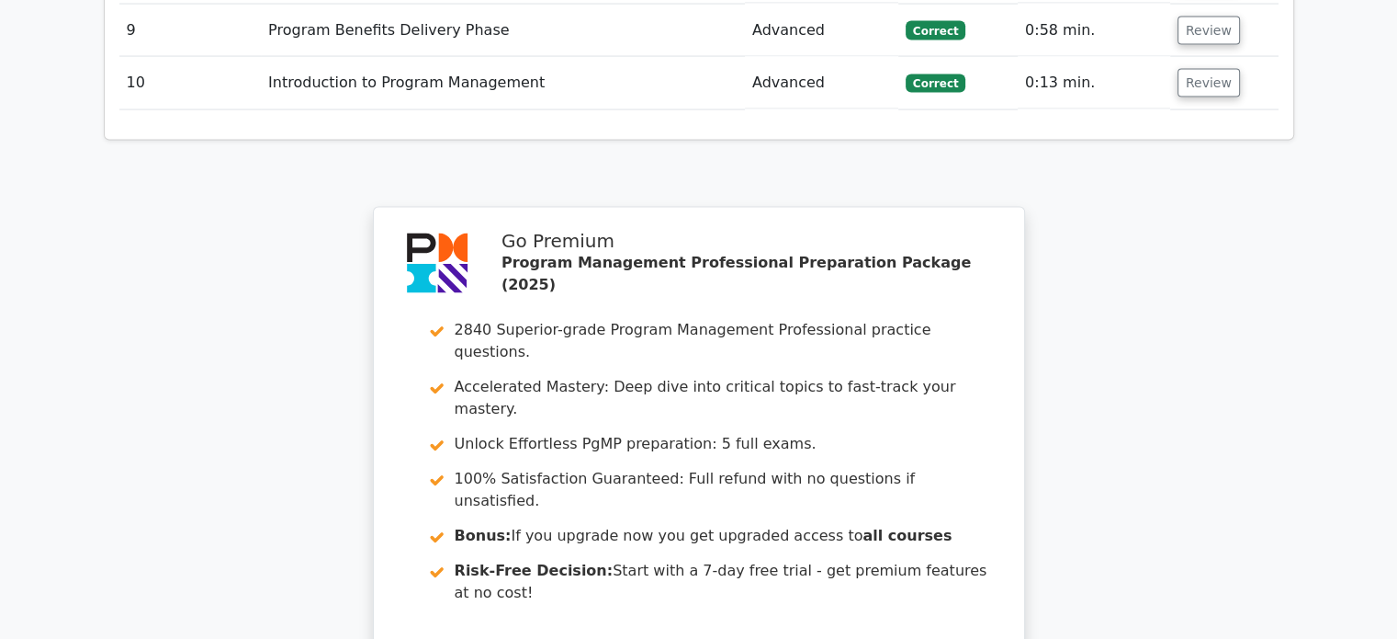
scroll to position [3996, 0]
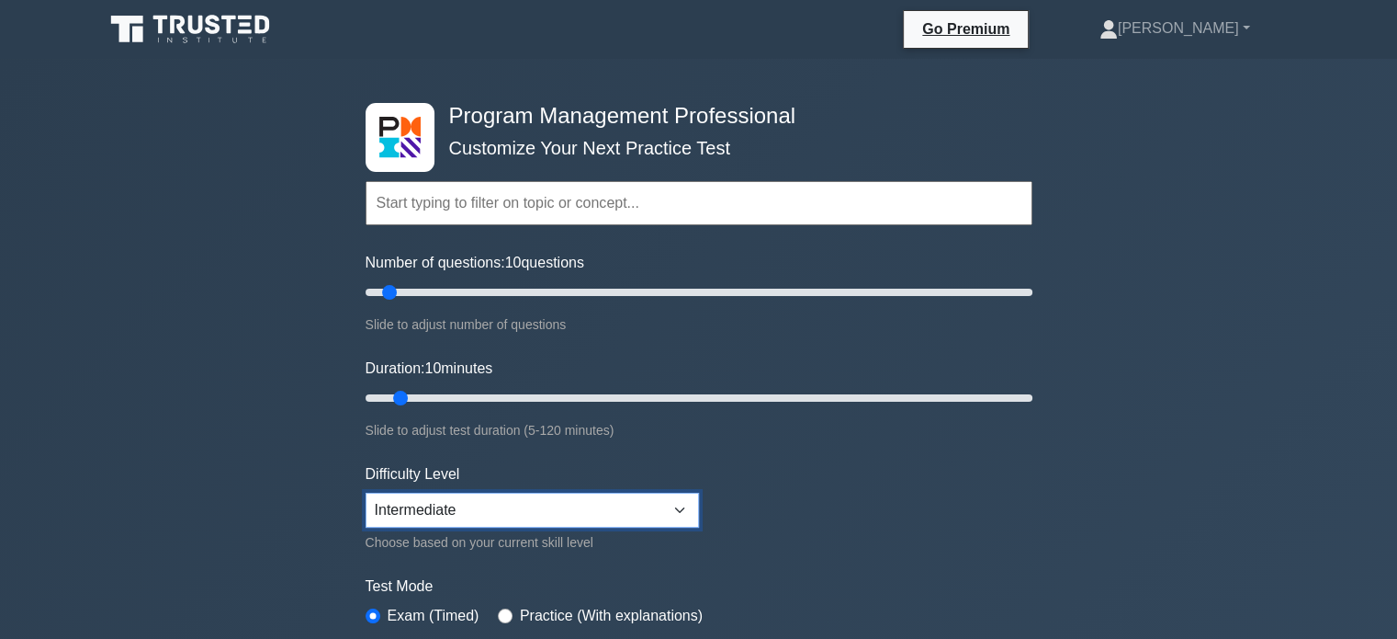
click at [616, 506] on select "Beginner Intermediate Expert" at bounding box center [533, 509] width 334 height 35
click at [1226, 23] on link "[PERSON_NAME]" at bounding box center [1175, 28] width 239 height 37
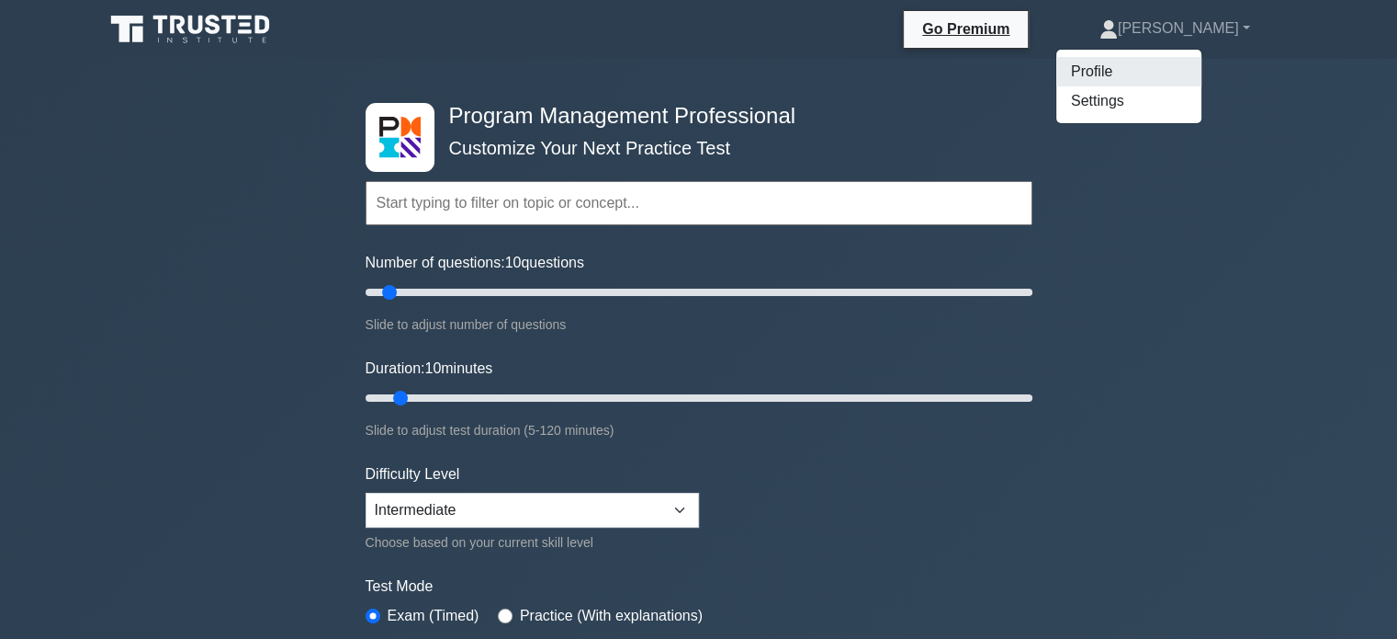
click at [1169, 72] on link "Profile" at bounding box center [1129, 71] width 145 height 29
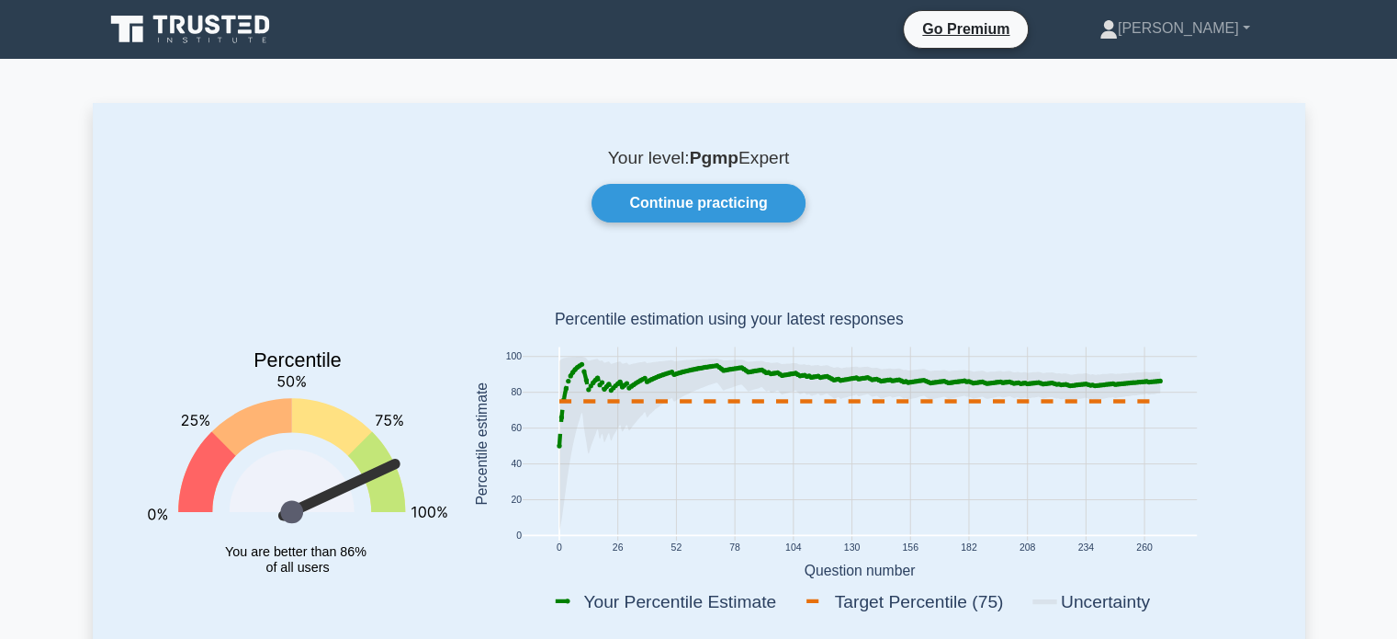
click at [383, 469] on icon at bounding box center [339, 490] width 126 height 65
